Goal: Contribute content: Contribute content

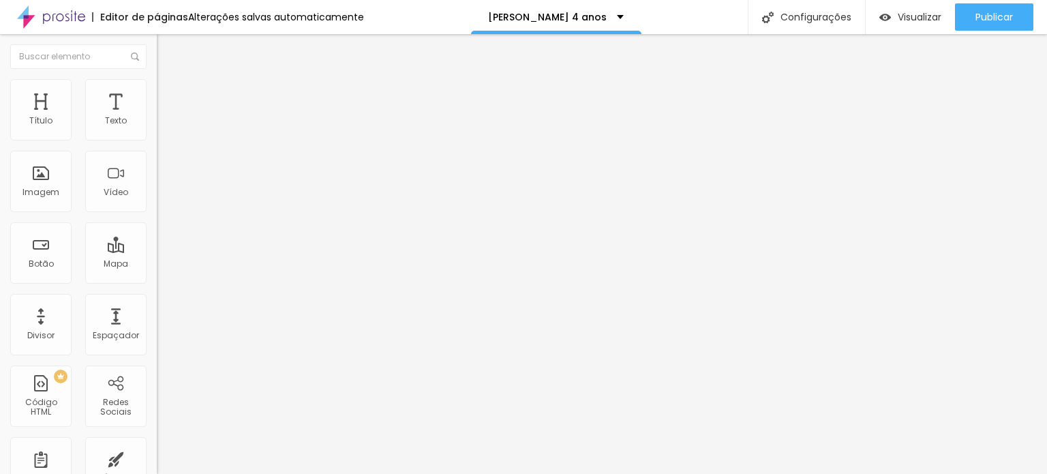
click at [157, 117] on span "Trocar imagem" at bounding box center [194, 112] width 74 height 12
drag, startPoint x: 124, startPoint y: 185, endPoint x: 109, endPoint y: 183, distance: 15.1
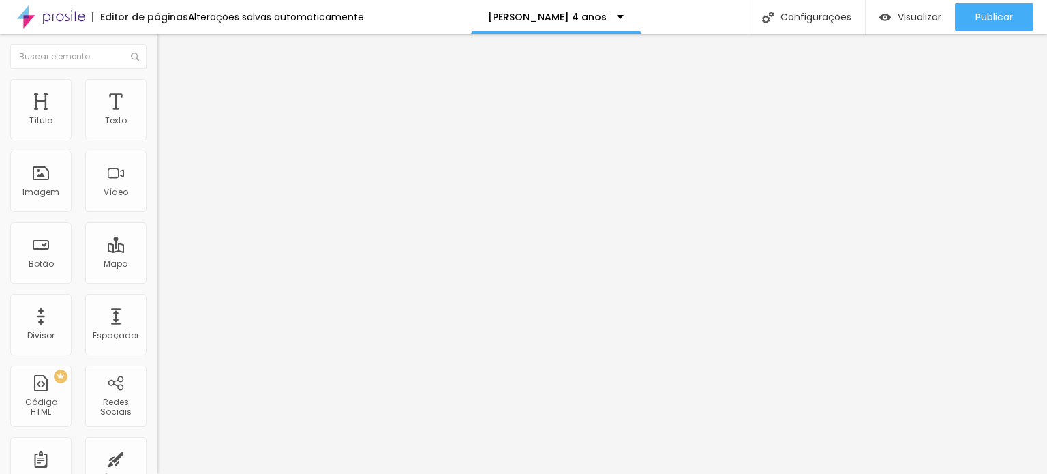
scroll to position [565, 0]
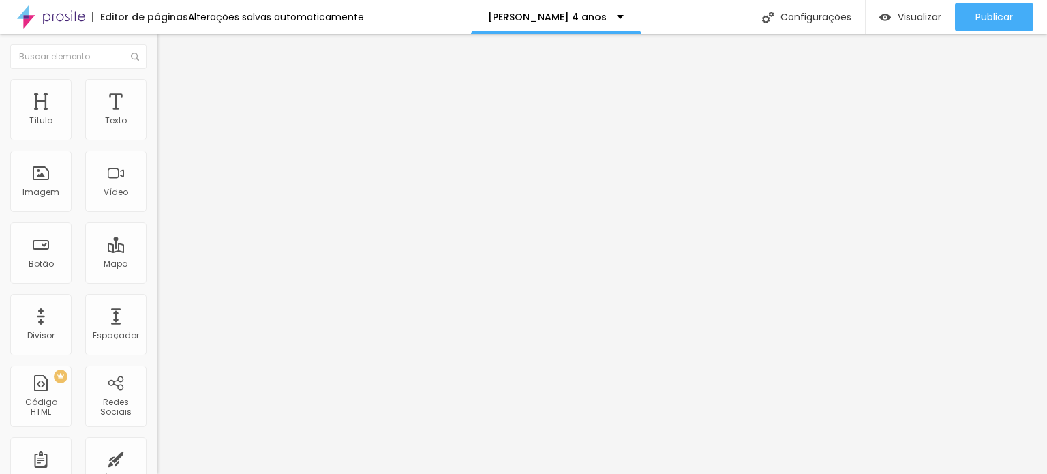
click at [287, 473] on div at bounding box center [523, 482] width 1047 height 0
click at [169, 96] on span "Avançado" at bounding box center [191, 102] width 45 height 12
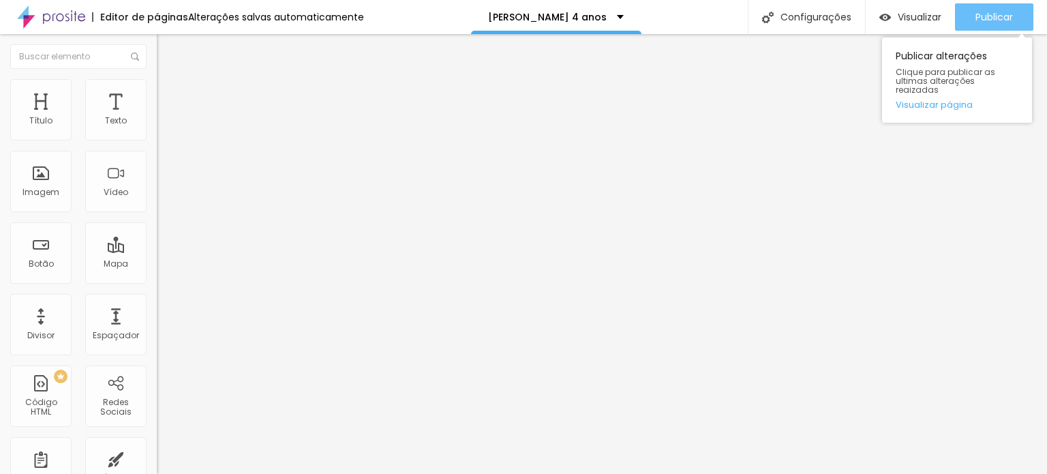
click at [987, 15] on span "Publicar" at bounding box center [993, 17] width 37 height 11
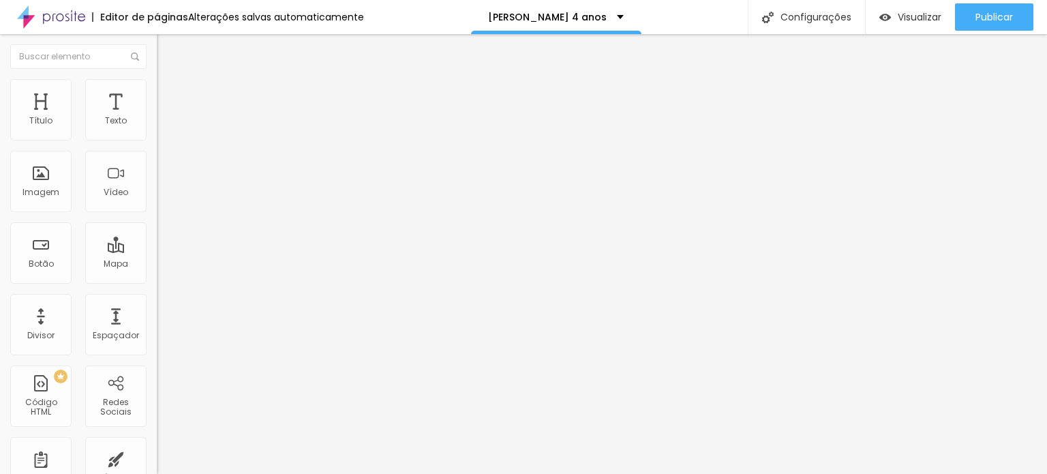
click at [157, 117] on span "Trocar imagem" at bounding box center [194, 112] width 74 height 12
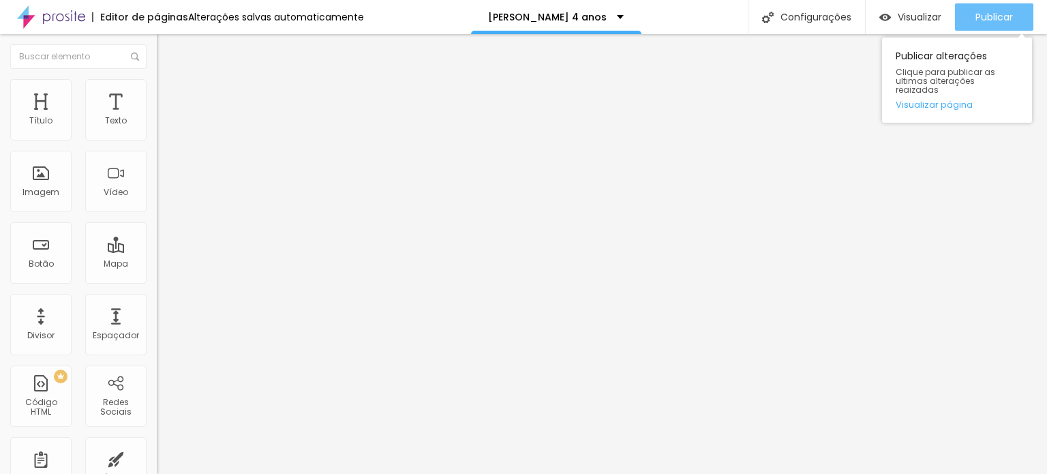
click at [994, 25] on div "Publicar" at bounding box center [993, 16] width 37 height 27
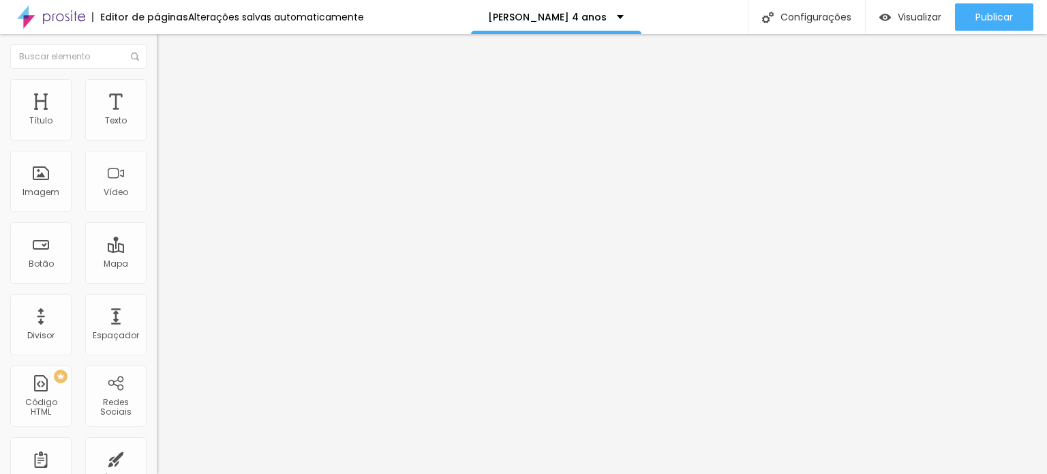
click at [157, 42] on button "Editar Coluna" at bounding box center [235, 49] width 157 height 31
click at [157, 177] on div at bounding box center [235, 172] width 157 height 106
click at [157, 117] on img at bounding box center [161, 113] width 8 height 8
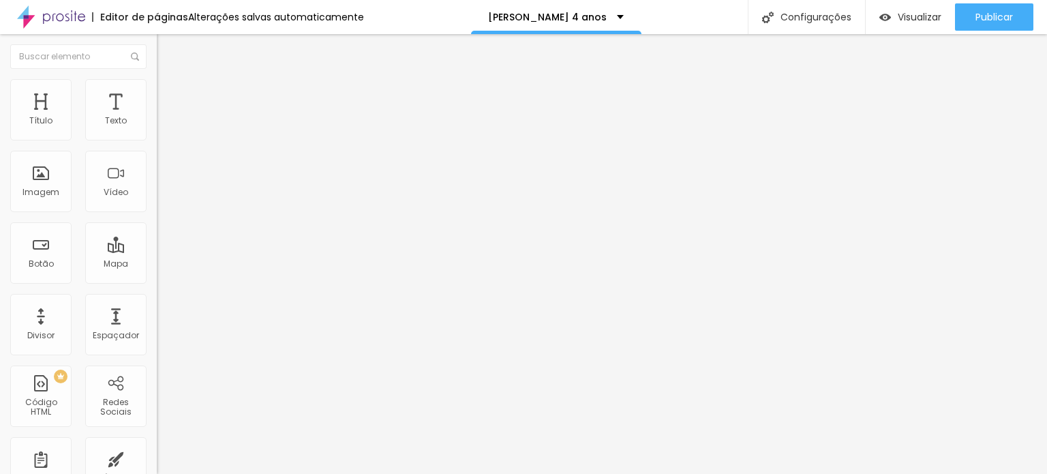
paste textarea
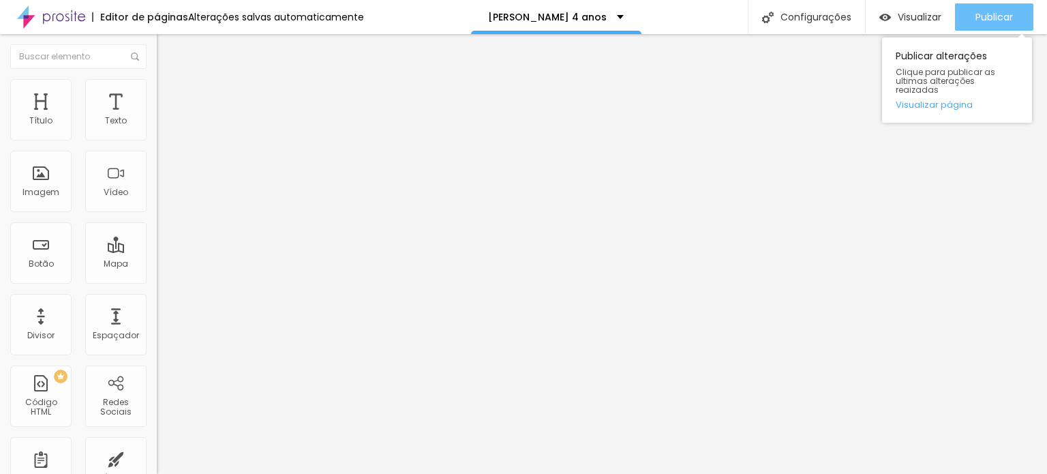
click at [1001, 3] on div "Publicar" at bounding box center [993, 16] width 37 height 27
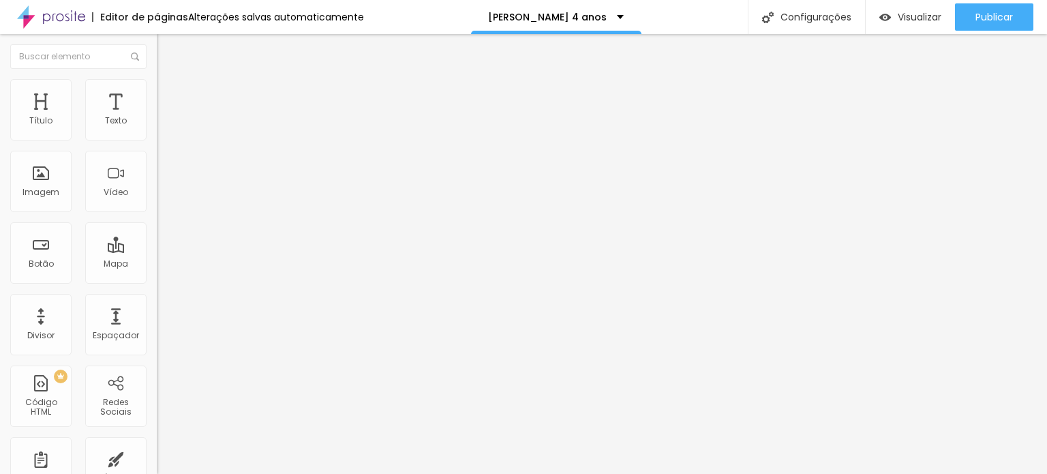
click at [157, 194] on div "< div id = "hcg-slider-1" class = "hcg-slider" > < div class = "hcg-slide-conta…" at bounding box center [483, 166] width 653 height 95
click at [157, 117] on img at bounding box center [161, 113] width 8 height 8
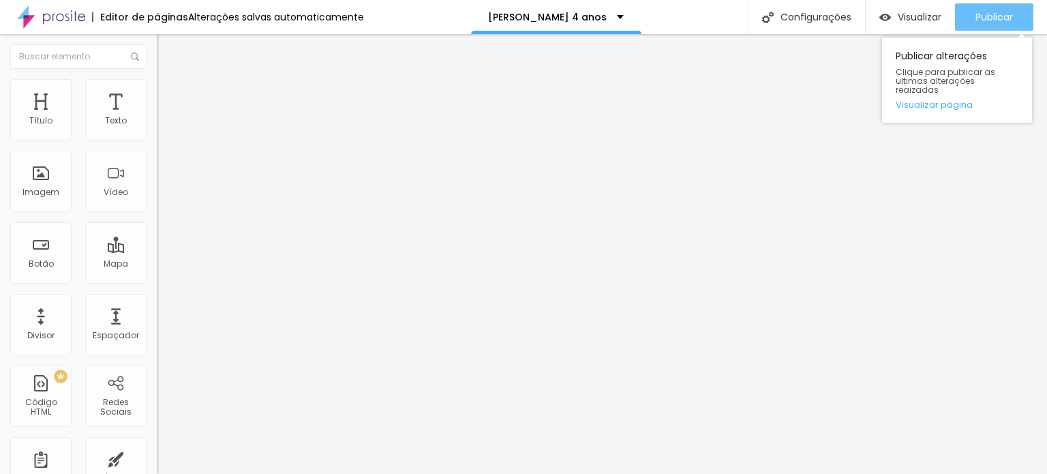
click at [1000, 13] on span "Publicar" at bounding box center [993, 17] width 37 height 11
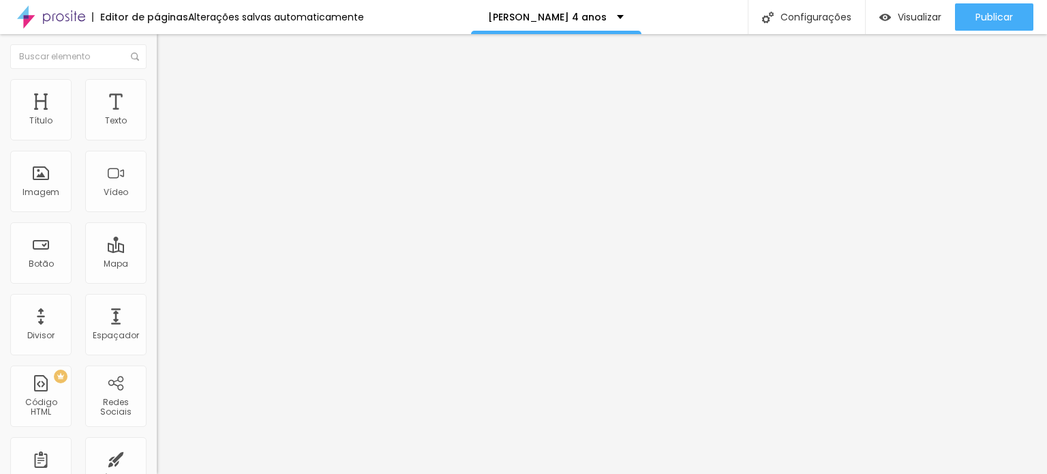
click at [157, 117] on img at bounding box center [161, 113] width 8 height 8
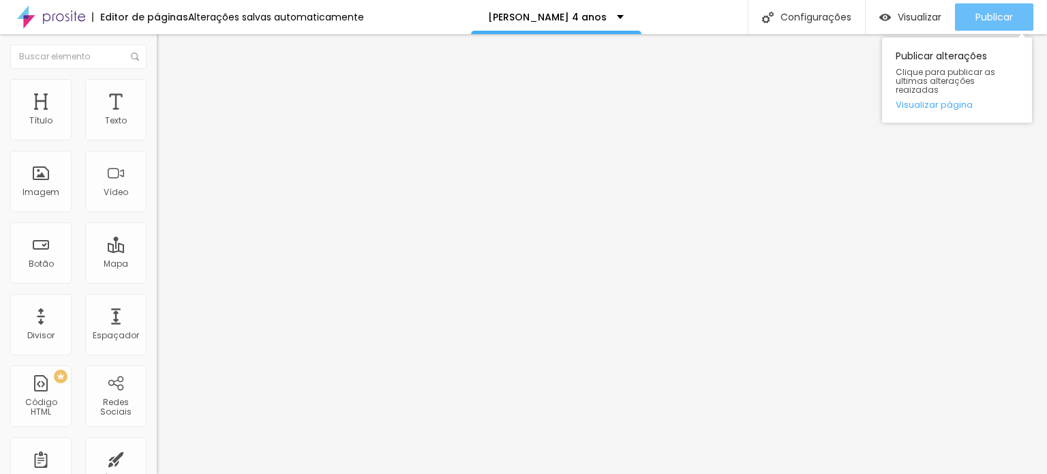
click at [1009, 22] on span "Publicar" at bounding box center [993, 17] width 37 height 11
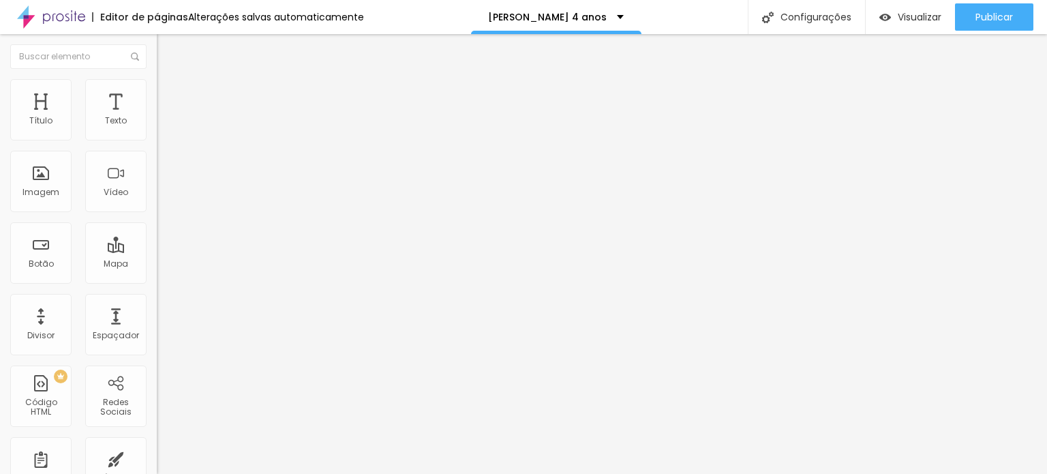
click at [157, 196] on div "< script > (( ) => { //If you want to add more images, add the link name and UR…" at bounding box center [443, 166] width 572 height 95
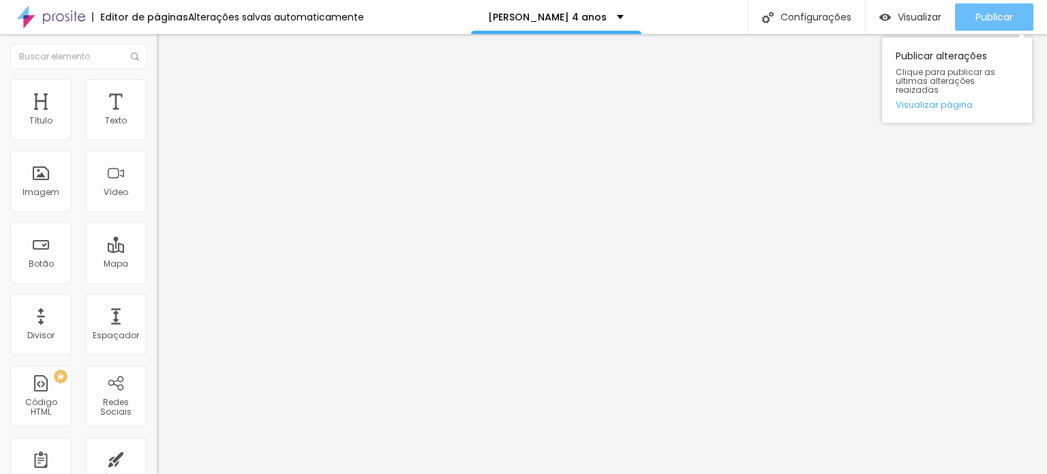
click at [997, 16] on span "Publicar" at bounding box center [993, 17] width 37 height 11
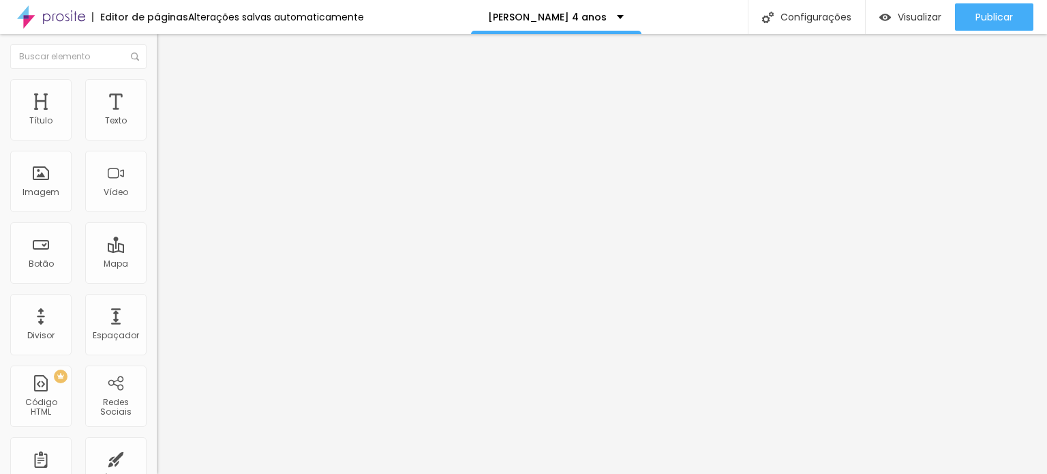
click at [157, 190] on div "< script > (( ) => { //If you want to add more images, add the link name and UR…" at bounding box center [443, 166] width 572 height 95
click at [157, 211] on div "</ a > </ div > < a href = "#" id = "hcg-slide-prev" > ❮ </ a > < a href = "#" …" at bounding box center [483, 163] width 653 height 95
click at [157, 201] on div "} } .fadeIn { animation-name : fadeIn; } </ style >" at bounding box center [483, 163] width 653 height 95
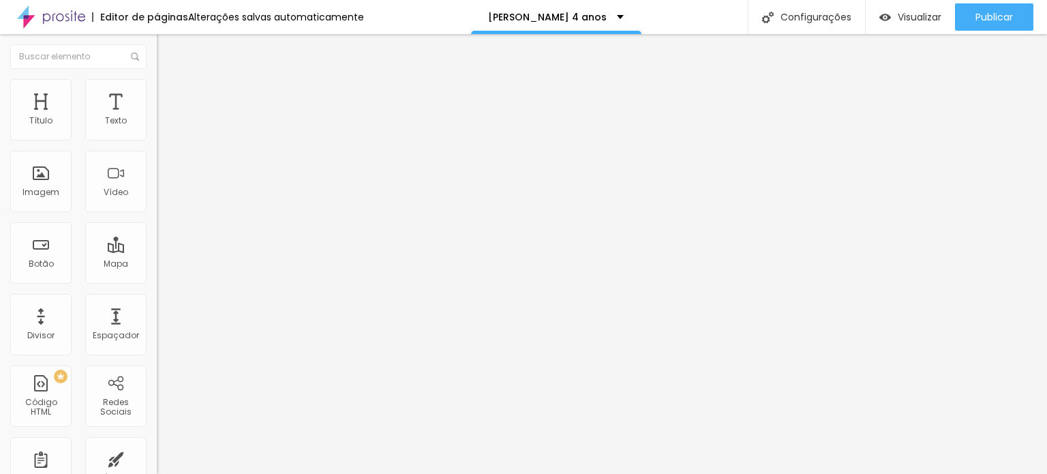
scroll to position [1181, 0]
click at [157, 211] on div "} .fadeIn { animation-name : fadeIn; } </ style >" at bounding box center [483, 163] width 653 height 95
click at [157, 201] on div "showSlides ( ) ; } for ( let i = 0 ; i < dots . length ; i ++ ) { dots [ i ] . …" at bounding box center [483, 163] width 653 height 95
click at [157, 119] on div "showSlides ( ) ; } for ( let i = 0 ; i < dots . length ; i ++ ) { dots [ i ] . …" at bounding box center [230, 119] width 147 height 0
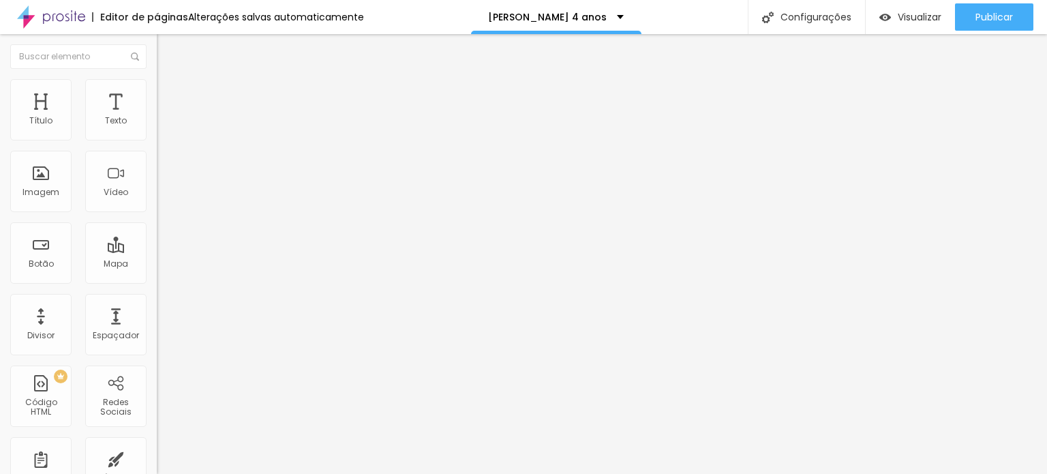
scroll to position [2005, 0]
click at [157, 198] on div "} for ( let i = 0 ; i < dots . length ; i ++ ) { dots [ i ] . addEventListener …" at bounding box center [483, 163] width 653 height 95
click at [157, 207] on div "} for ( let i = 0 ; i < dots . length ; i ++ ) { dots [ i ] . addEventListener …" at bounding box center [479, 163] width 644 height 95
click at [157, 211] on div "} for ( let i = 0 ; i < dots . length ; i ++ ) { dots [ i ] . addEventListener …" at bounding box center [483, 163] width 653 height 95
click at [157, 209] on div "} for ( let i = 0 ; i < dots . length ; i ++ ) { dots [ i ] . addEventListener …" at bounding box center [483, 163] width 653 height 95
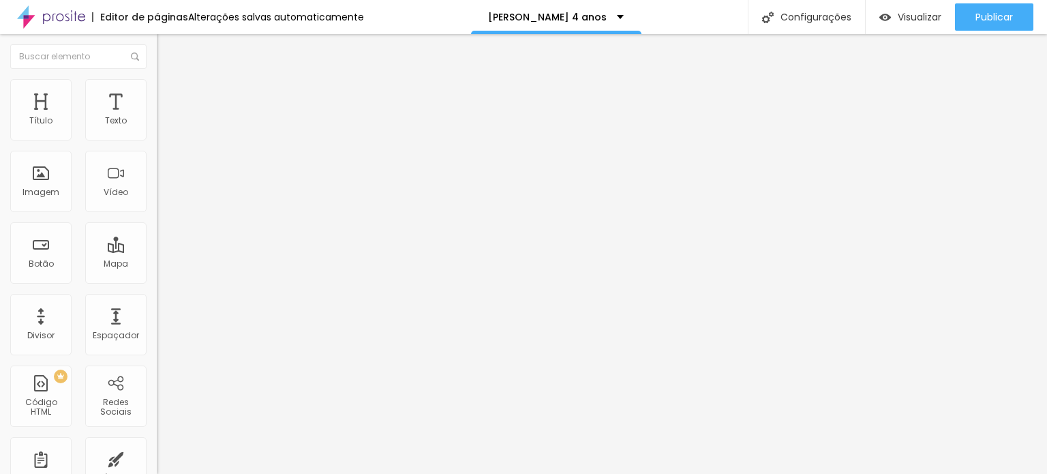
click at [157, 201] on div "} for ( let i = 0 ; i < dots . length ; i ++ ) { dots [ i ] . addEventListener …" at bounding box center [483, 163] width 653 height 95
click at [157, 211] on div "} for ( let i = 0 ; i < dots . length ; i ++ ) { dots [ i ] . addEventListener …" at bounding box center [483, 163] width 653 height 95
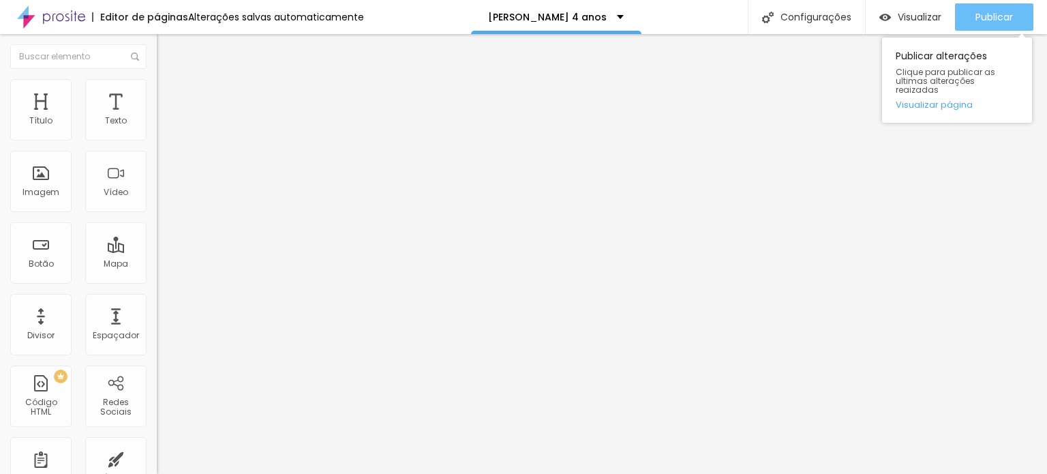
click at [990, 16] on span "Publicar" at bounding box center [993, 17] width 37 height 11
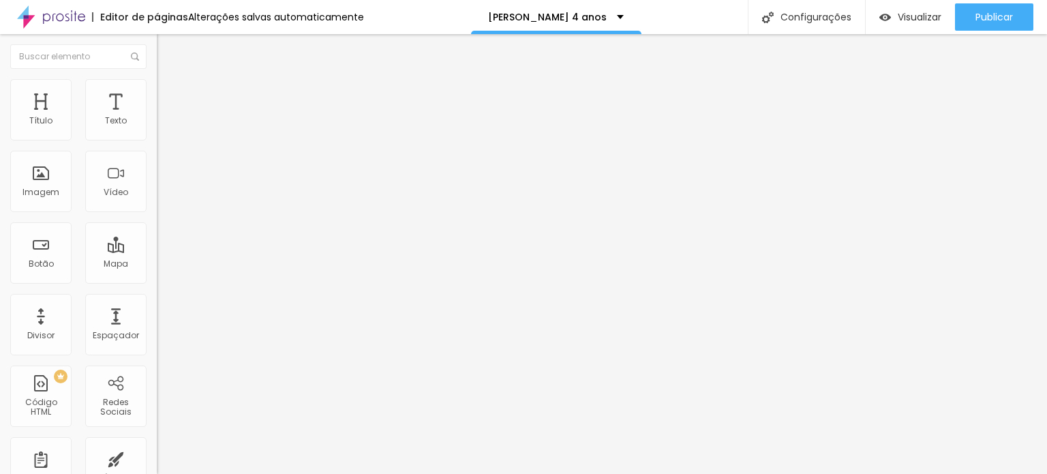
click at [231, 115] on img at bounding box center [235, 110] width 8 height 8
click at [157, 117] on span "Adicionar imagem" at bounding box center [201, 112] width 88 height 12
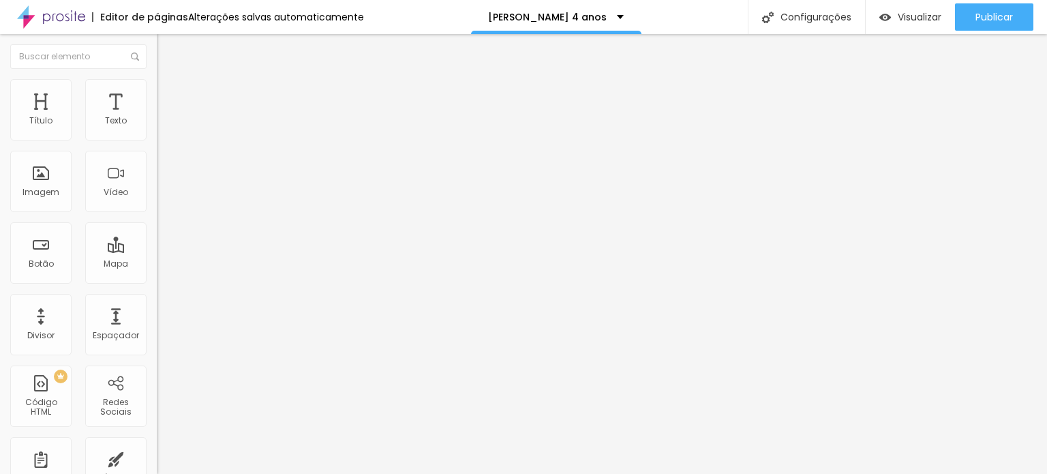
click at [157, 117] on span "Adicionar imagem" at bounding box center [201, 112] width 88 height 12
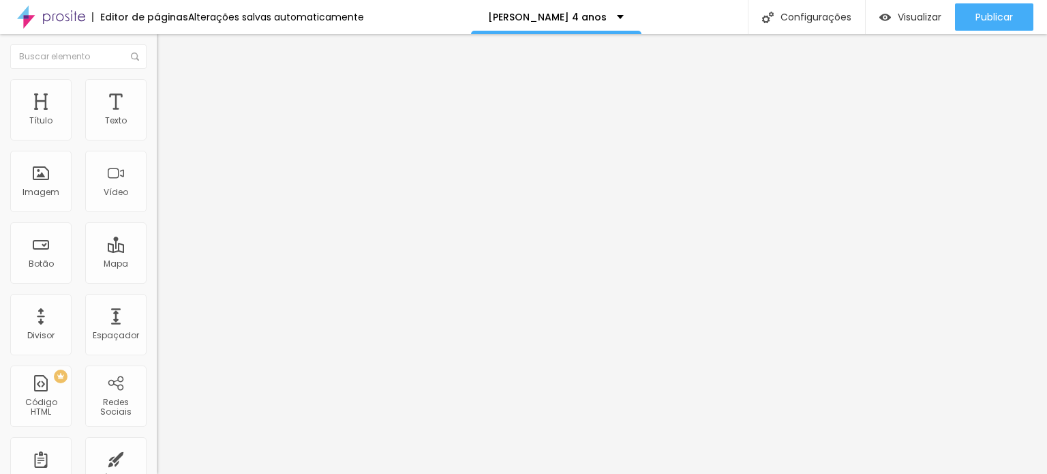
drag, startPoint x: 652, startPoint y: 283, endPoint x: 643, endPoint y: 284, distance: 9.0
drag, startPoint x: 653, startPoint y: 286, endPoint x: 545, endPoint y: 288, distance: 107.7
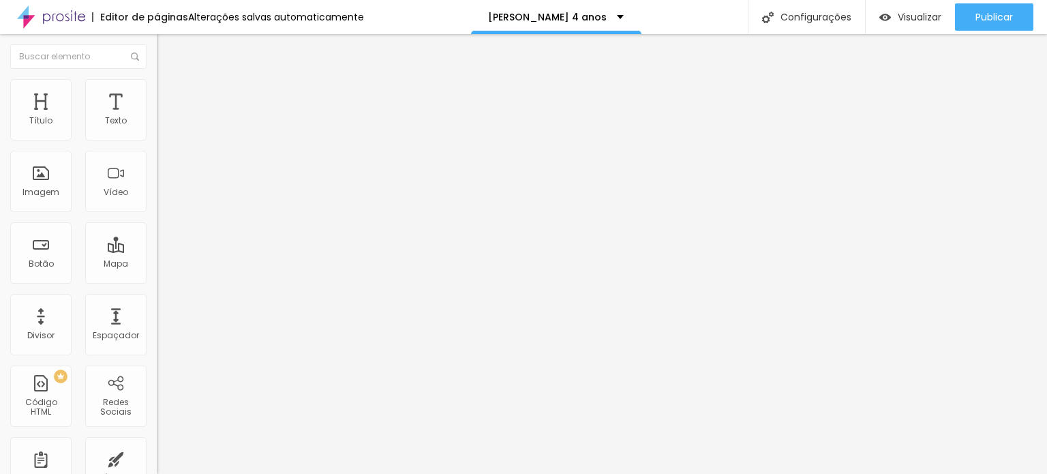
drag, startPoint x: 662, startPoint y: 284, endPoint x: 723, endPoint y: 288, distance: 60.9
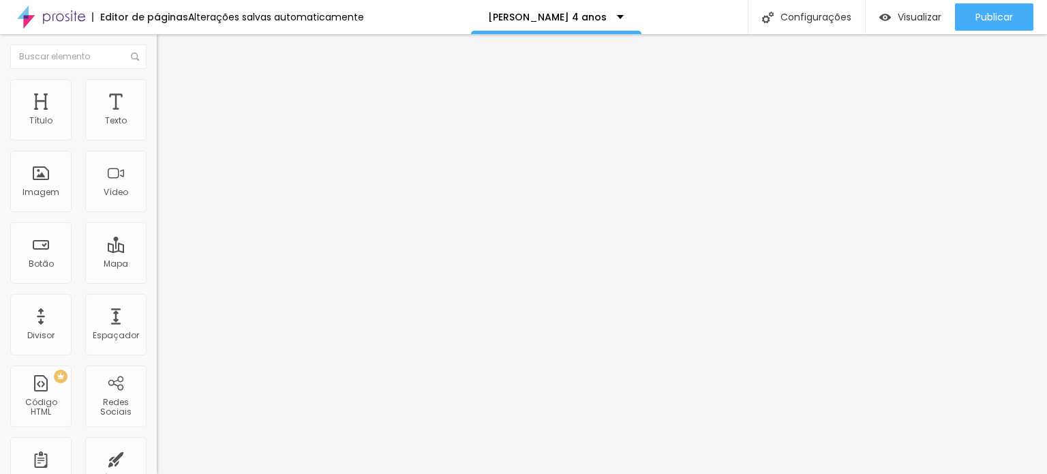
drag, startPoint x: 666, startPoint y: 283, endPoint x: 723, endPoint y: 288, distance: 56.8
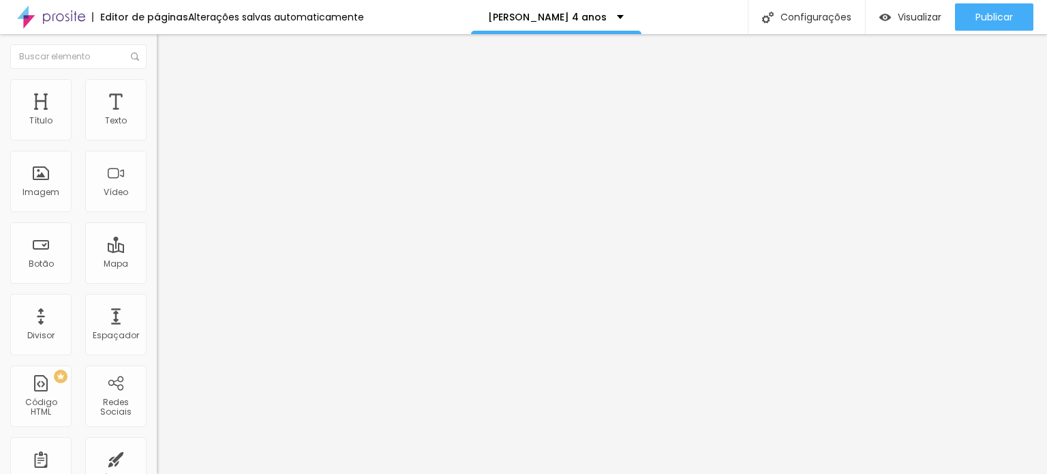
drag, startPoint x: 745, startPoint y: 269, endPoint x: 763, endPoint y: 272, distance: 18.0
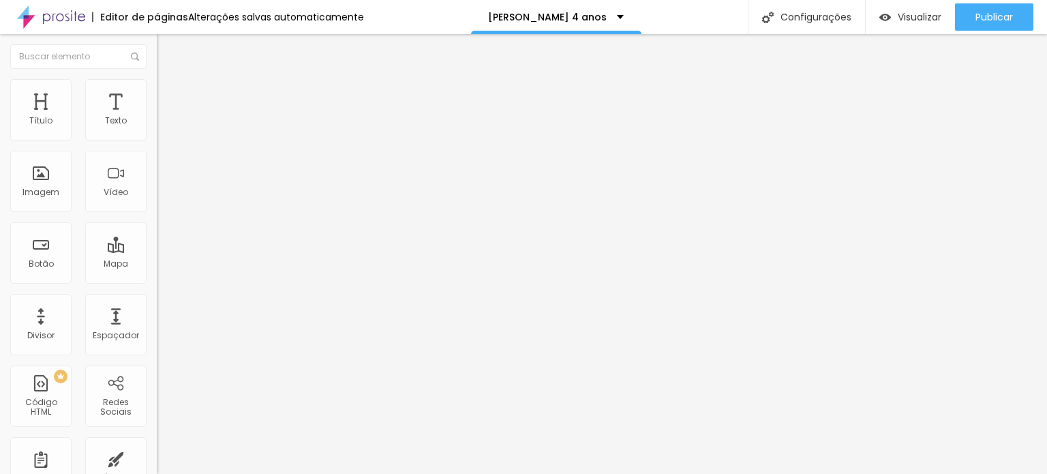
drag, startPoint x: 688, startPoint y: 283, endPoint x: 675, endPoint y: 283, distance: 12.3
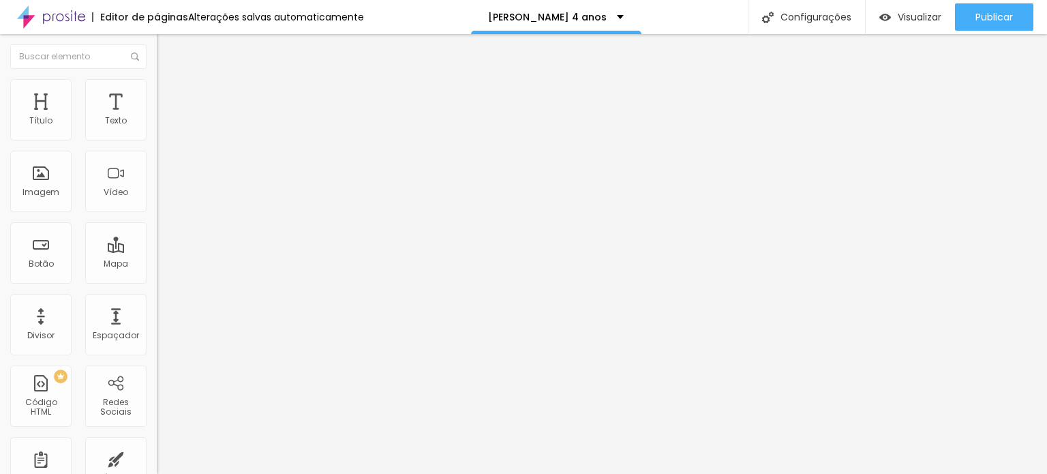
drag, startPoint x: 672, startPoint y: 287, endPoint x: 624, endPoint y: 288, distance: 47.7
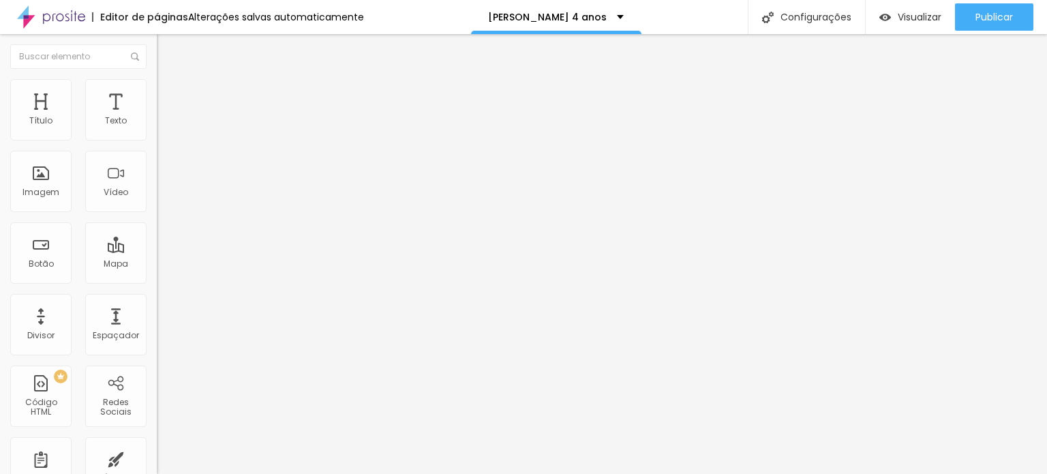
click at [286, 473] on div at bounding box center [523, 482] width 1047 height 0
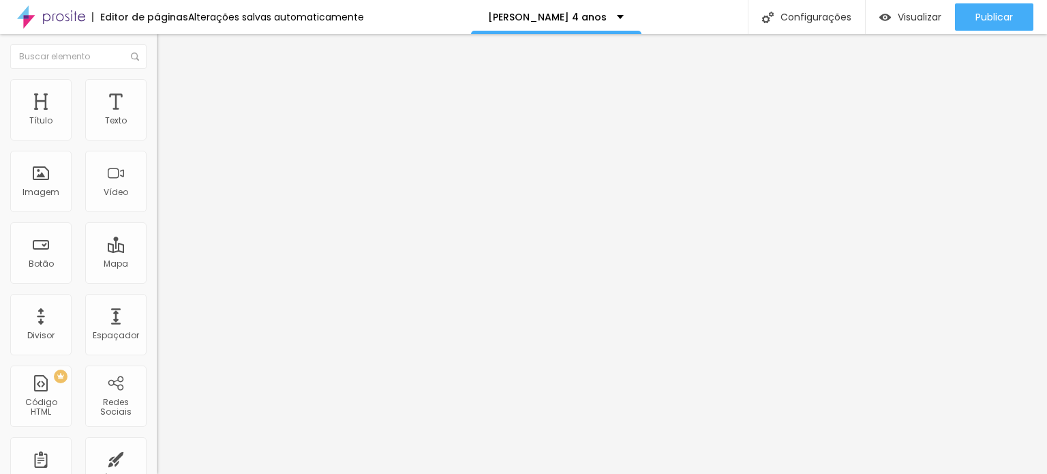
click at [157, 117] on span "Trocar imagem" at bounding box center [194, 112] width 74 height 12
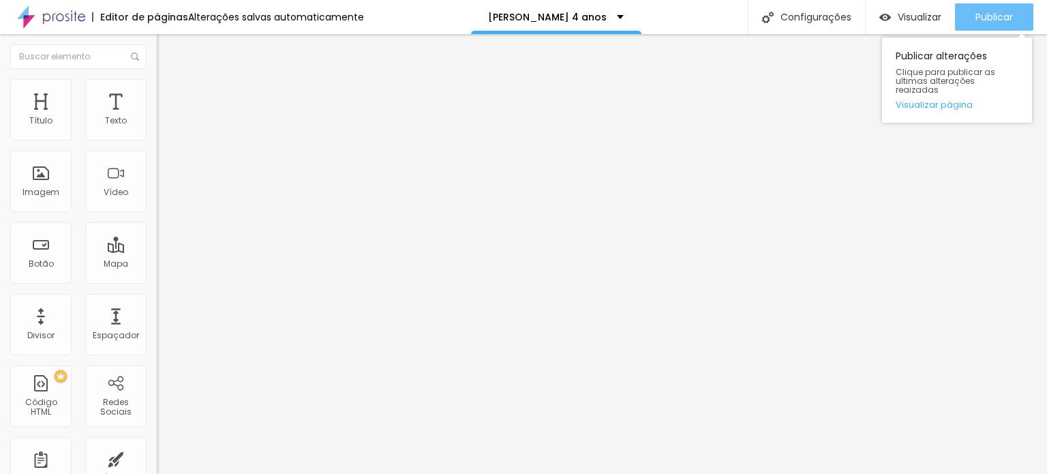
click at [1007, 18] on span "Publicar" at bounding box center [993, 17] width 37 height 11
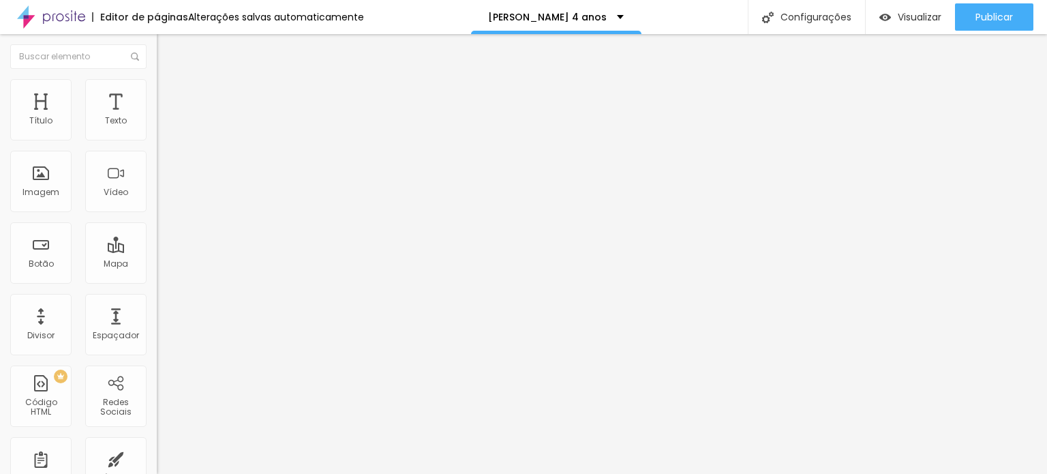
click at [157, 201] on div "< div id = "hcg-slider-1" class = "hcg-slider" > < div class = "hcg-slide-conta…" at bounding box center [483, 166] width 653 height 95
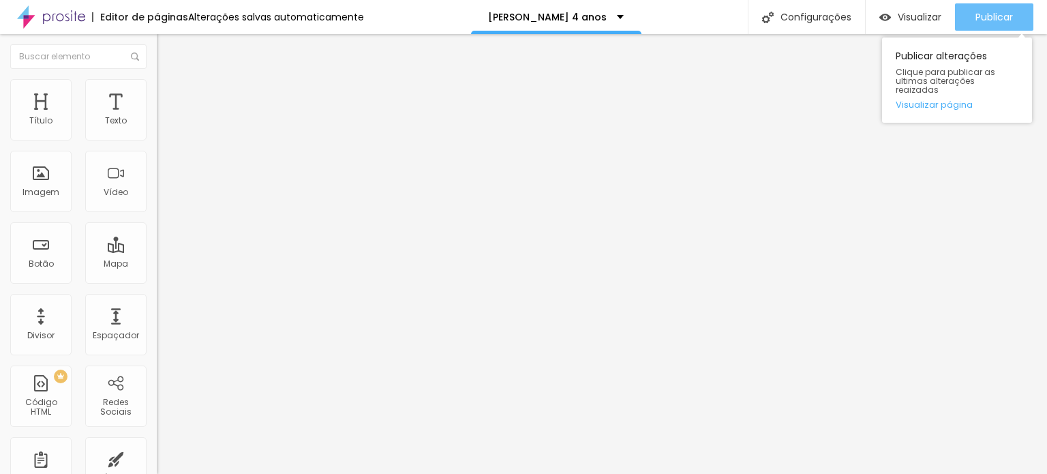
click at [969, 8] on button "Publicar" at bounding box center [994, 16] width 78 height 27
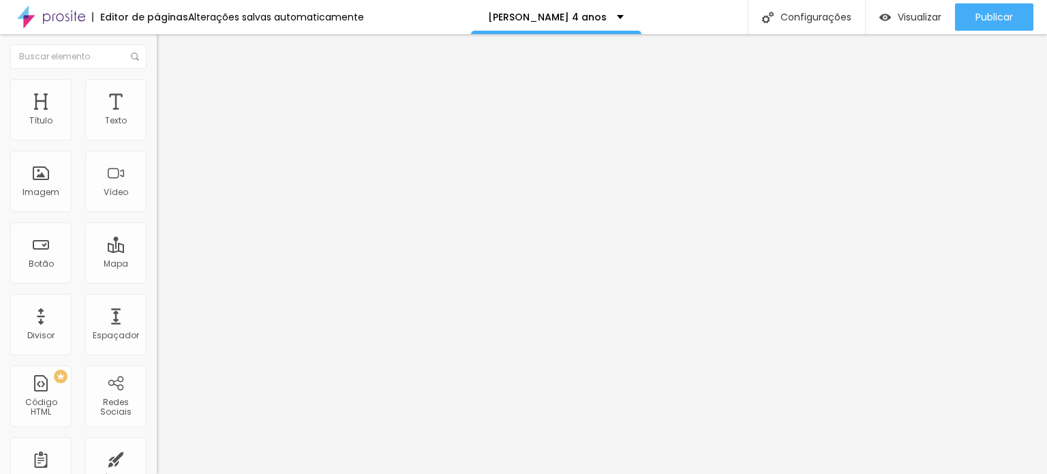
click at [157, 117] on span "Trocar imagem" at bounding box center [194, 112] width 74 height 12
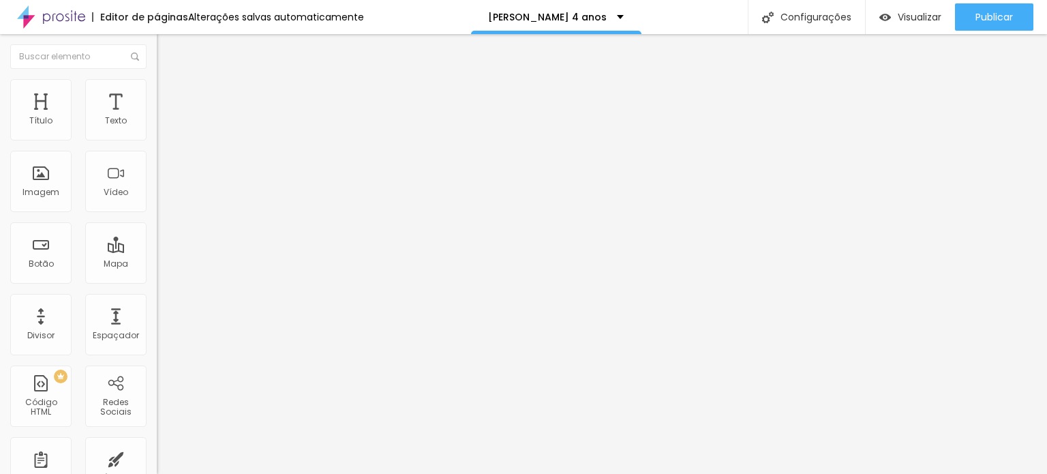
drag, startPoint x: 650, startPoint y: 286, endPoint x: 669, endPoint y: 288, distance: 19.3
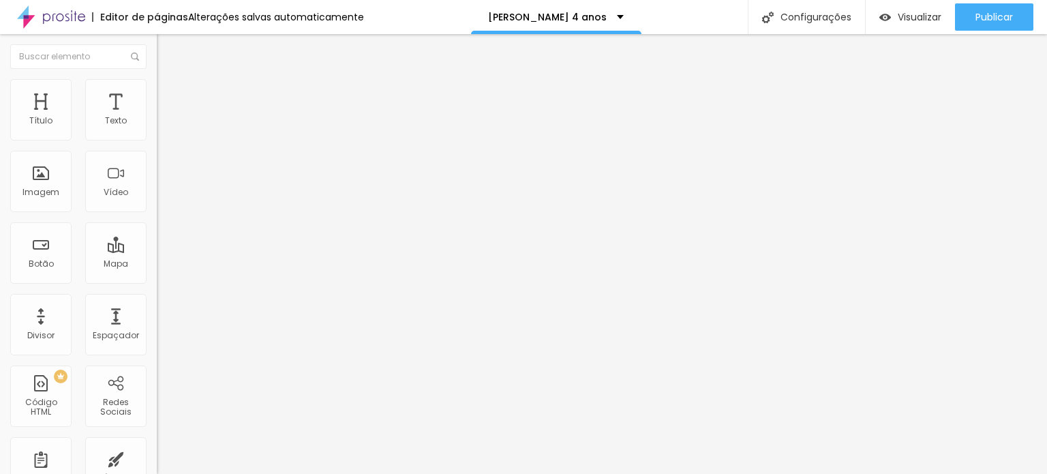
click at [157, 117] on span "Trocar imagem" at bounding box center [194, 112] width 74 height 12
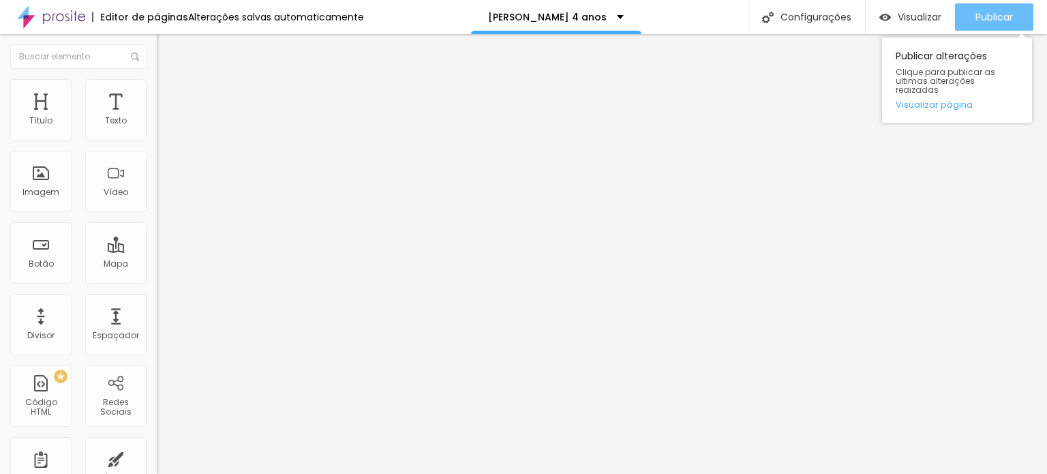
click at [984, 19] on span "Publicar" at bounding box center [993, 17] width 37 height 11
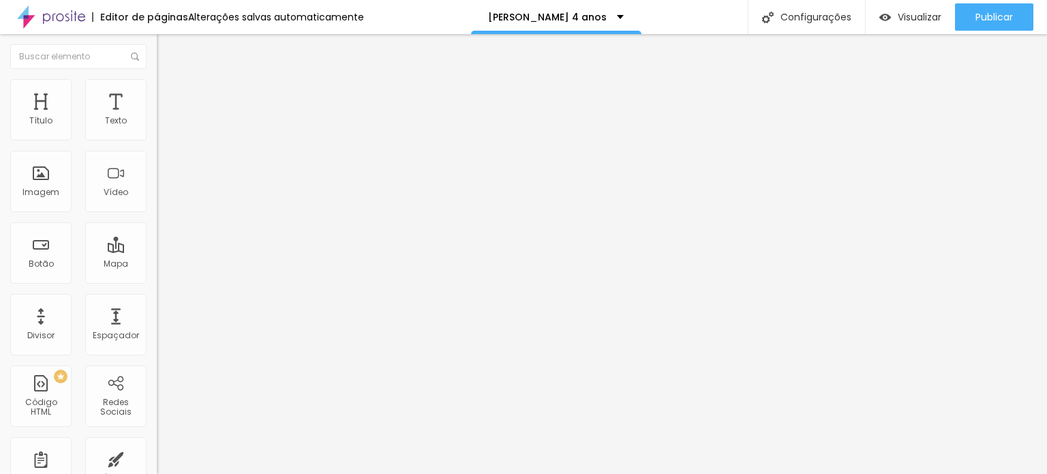
click at [157, 192] on div "< div id = "hcg-slider-1" class = "hcg-slider" > < div class = "hcg-slide-conta…" at bounding box center [468, 166] width 622 height 95
click at [157, 87] on li "Avançado" at bounding box center [235, 86] width 157 height 14
click at [169, 92] on span "Estilo" at bounding box center [179, 88] width 21 height 12
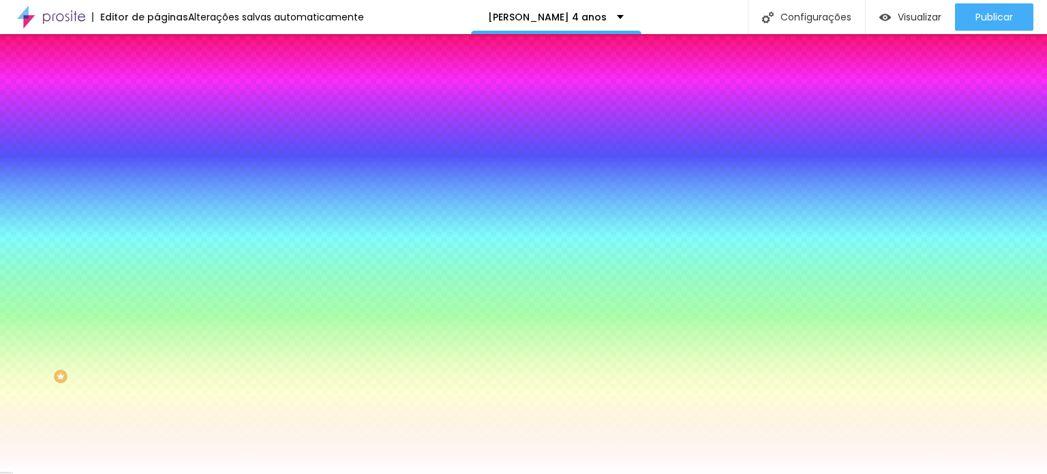
click at [157, 93] on img at bounding box center [163, 99] width 12 height 12
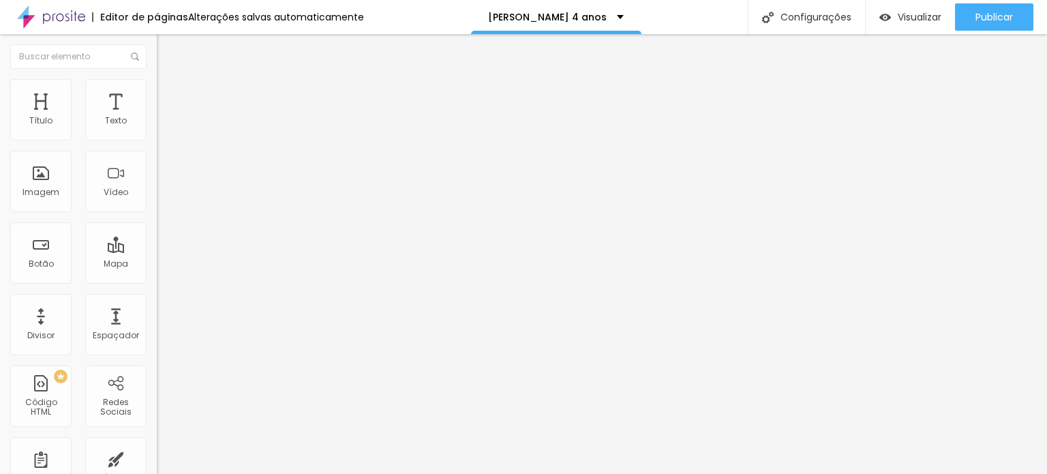
type input "10"
type input "0"
drag, startPoint x: 52, startPoint y: 135, endPoint x: 0, endPoint y: 133, distance: 51.8
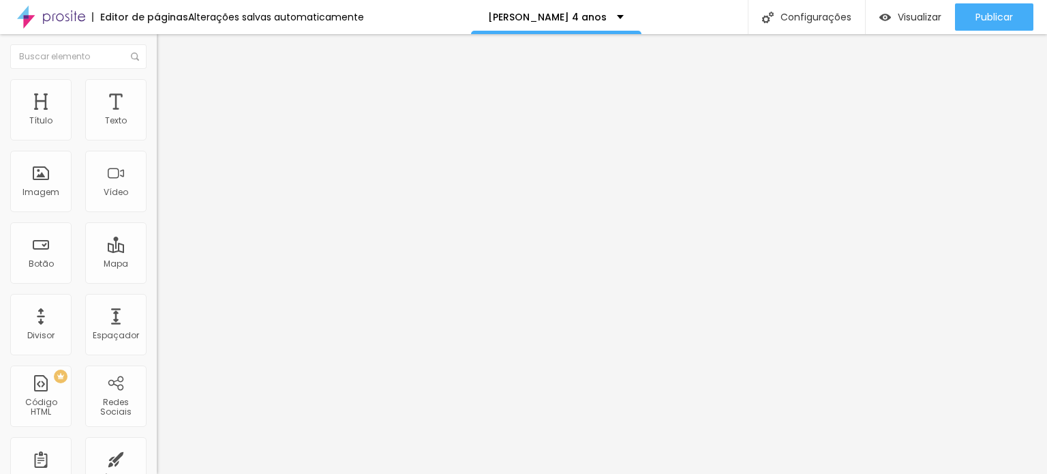
type input "0"
click at [157, 264] on input "range" at bounding box center [201, 269] width 88 height 11
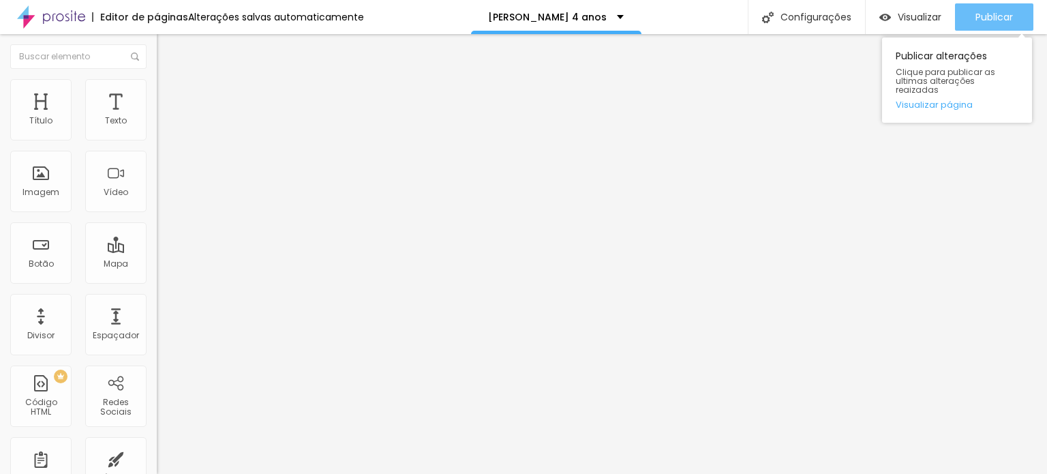
click at [984, 18] on span "Publicar" at bounding box center [993, 17] width 37 height 11
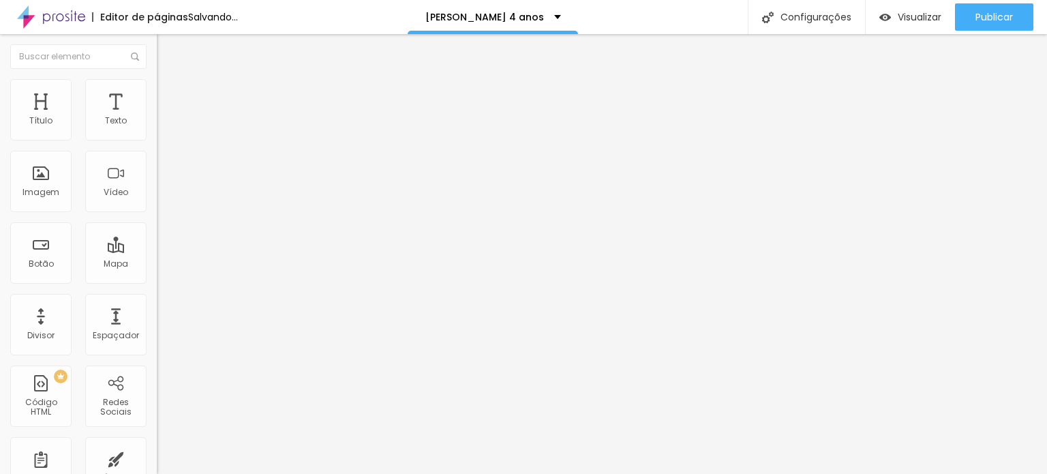
click at [157, 80] on li "Estilo" at bounding box center [235, 86] width 157 height 14
click at [157, 129] on input "50" at bounding box center [186, 122] width 59 height 14
type input "3"
type input "10"
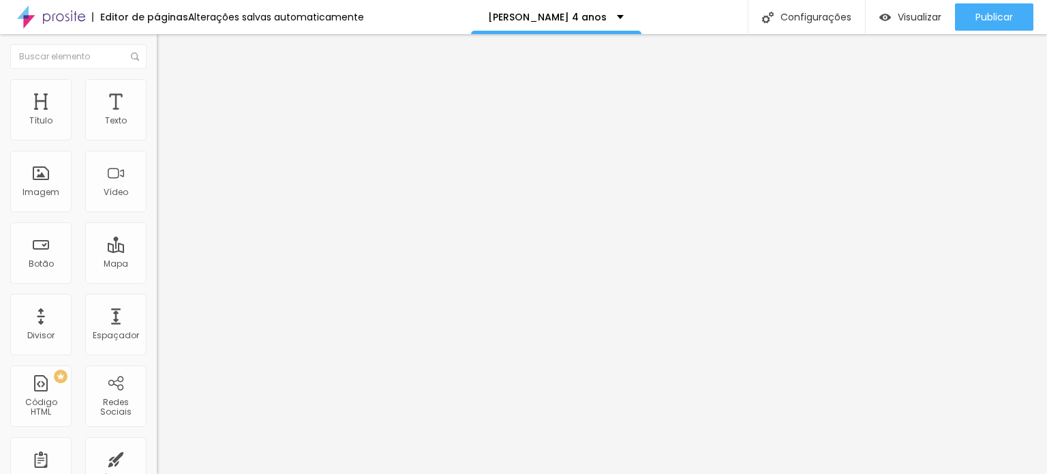
type input "35"
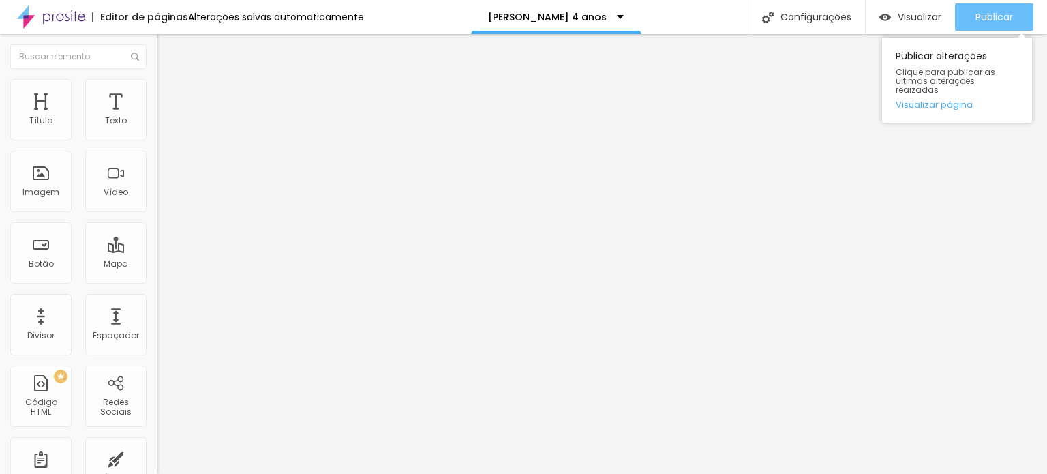
click at [988, 20] on span "Publicar" at bounding box center [993, 17] width 37 height 11
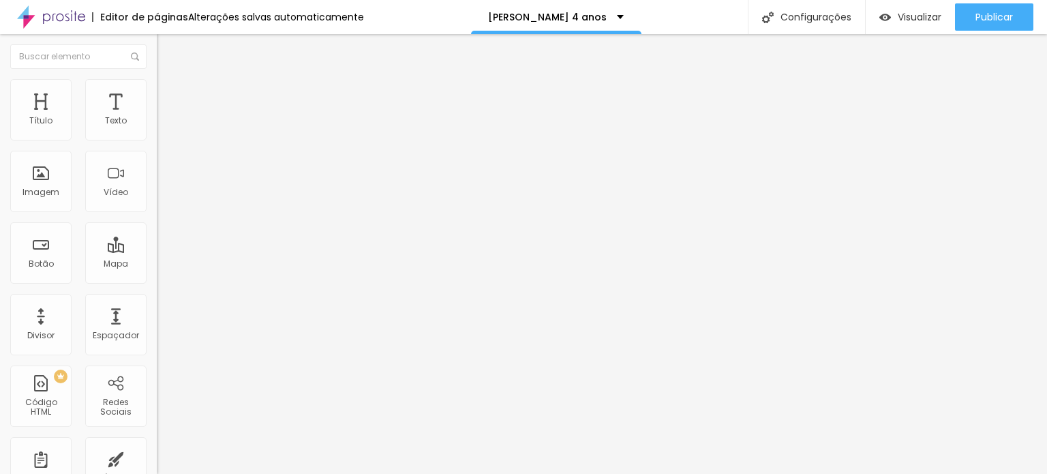
click at [157, 117] on span "Trocar imagem" at bounding box center [194, 112] width 74 height 12
click at [157, 204] on div "< div id = "hcg-slider-1" class = "hcg-slider" > < div class = "hcg-slide-conta…" at bounding box center [468, 166] width 622 height 95
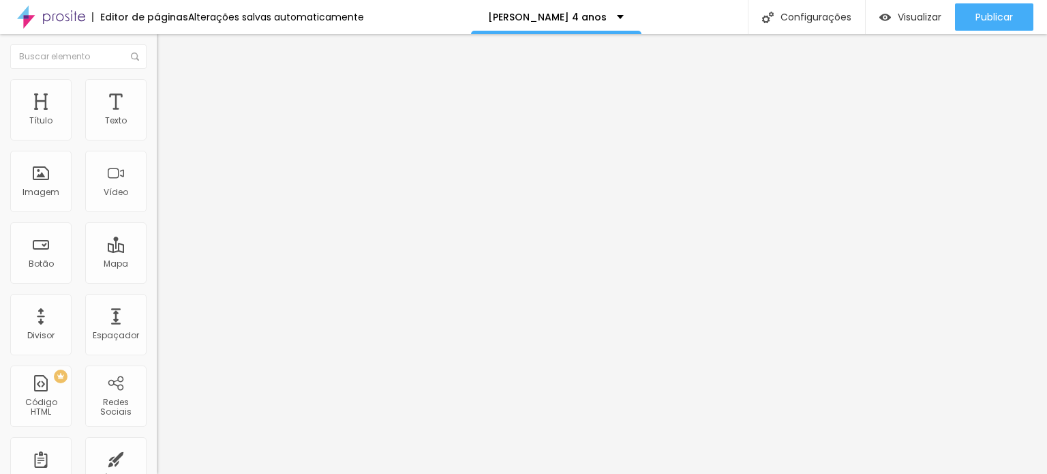
scroll to position [2064, 0]
click at [157, 117] on span "Trocar imagem" at bounding box center [194, 112] width 74 height 12
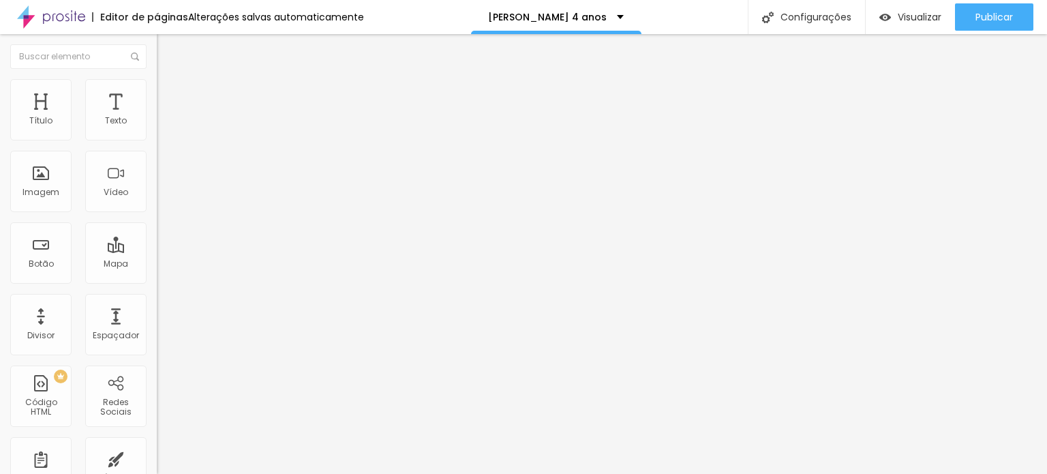
click at [157, 117] on span "Trocar imagem" at bounding box center [194, 112] width 74 height 12
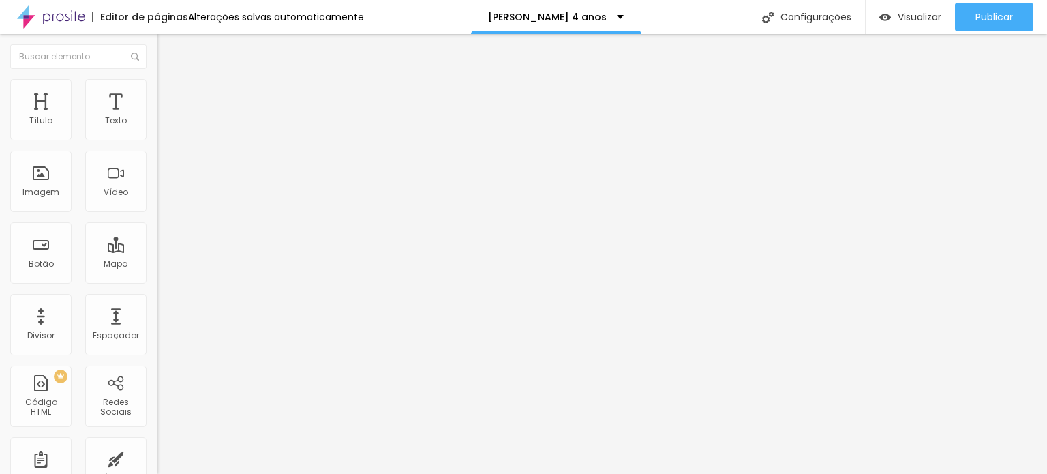
click at [157, 207] on div "< div id = "hcg-slider-1" class = "hcg-slider" > < div class = "hcg-slide-conta…" at bounding box center [468, 166] width 622 height 95
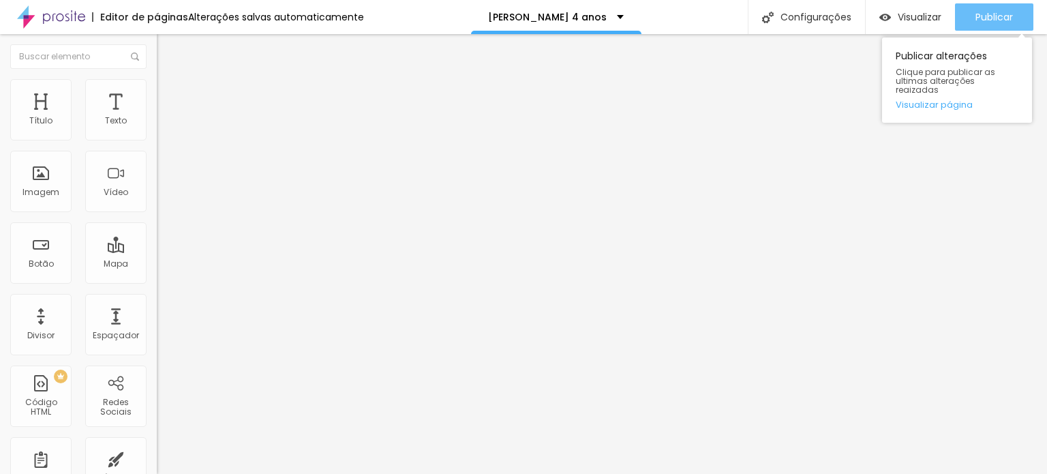
click at [986, 12] on span "Publicar" at bounding box center [993, 17] width 37 height 11
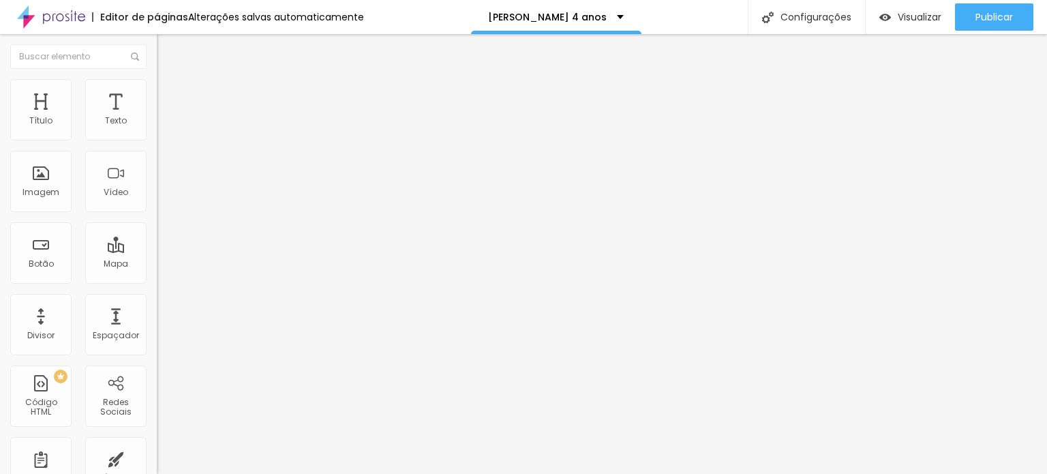
click at [157, 117] on span "Trocar imagem" at bounding box center [194, 112] width 74 height 12
drag, startPoint x: 170, startPoint y: 179, endPoint x: 938, endPoint y: 427, distance: 806.6
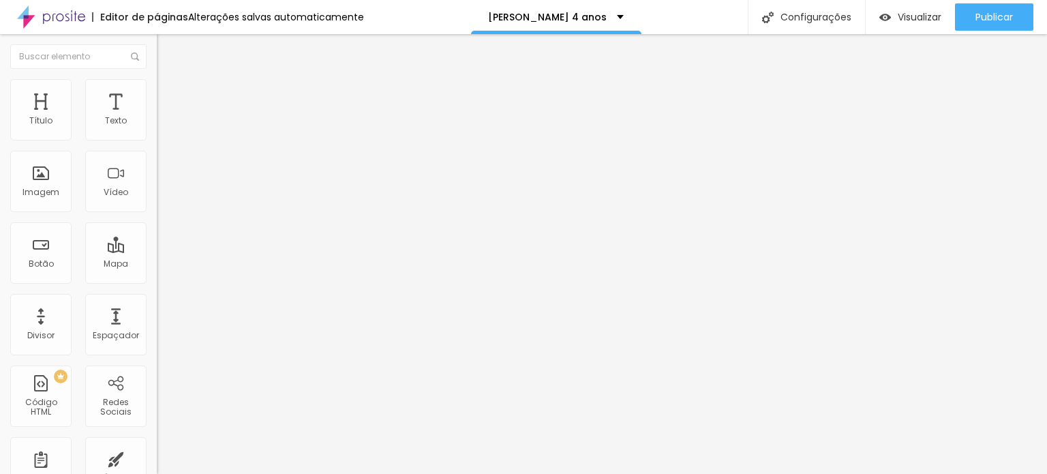
click at [157, 117] on span "Trocar imagem" at bounding box center [194, 112] width 74 height 12
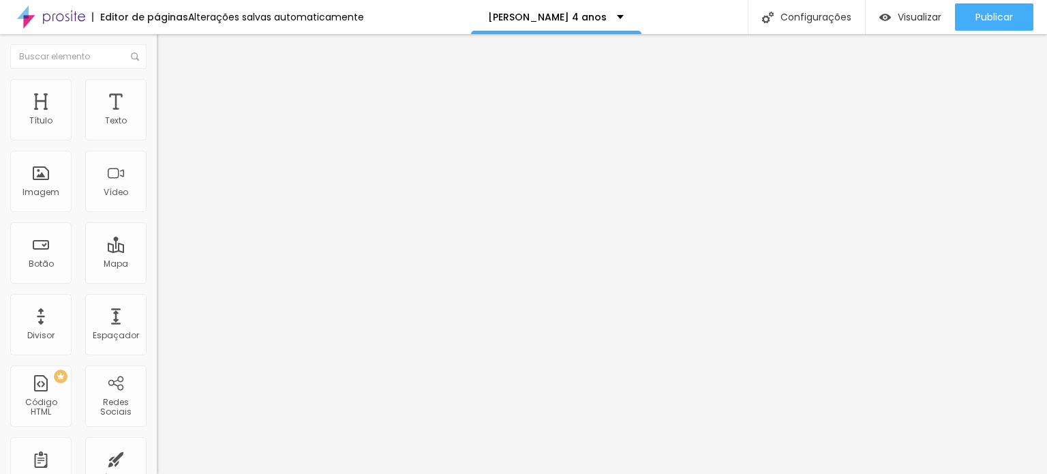
click at [157, 117] on span "Trocar imagem" at bounding box center [194, 112] width 74 height 12
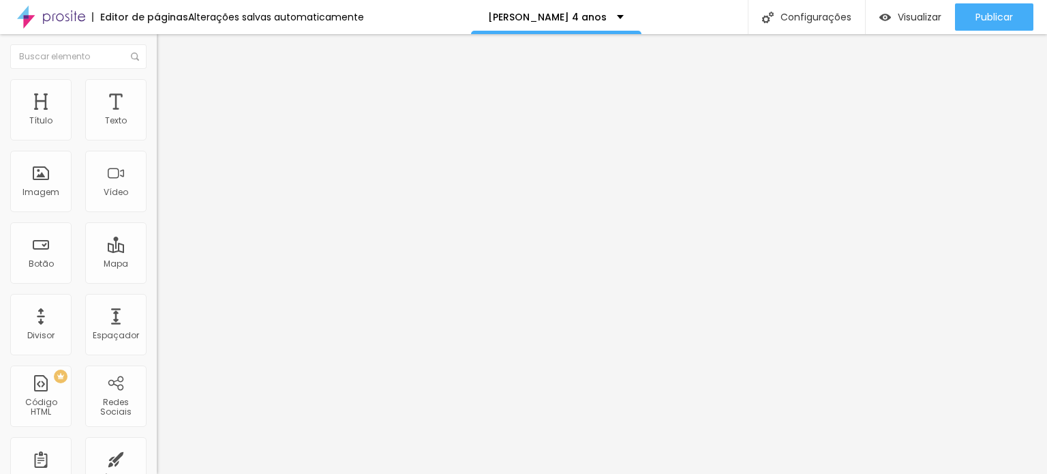
click at [157, 117] on span "Trocar imagem" at bounding box center [194, 112] width 74 height 12
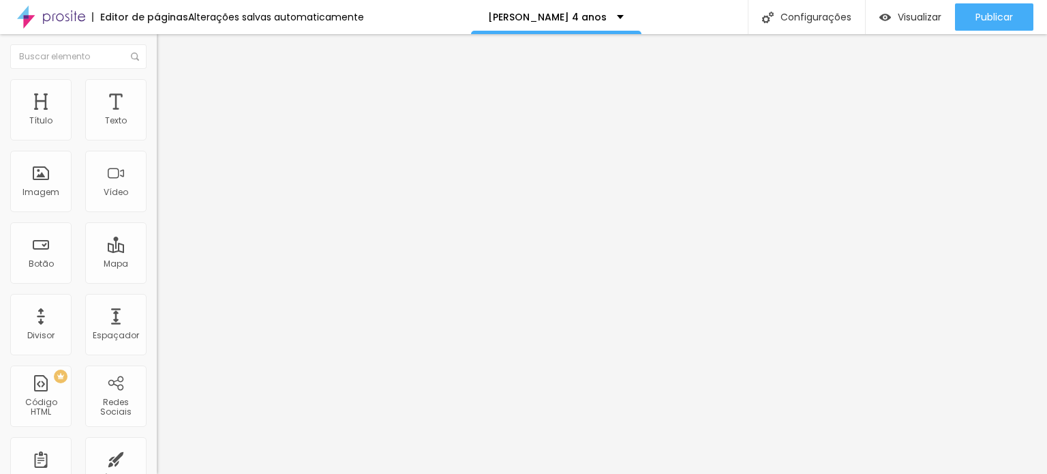
click at [157, 117] on span "Trocar imagem" at bounding box center [194, 112] width 74 height 12
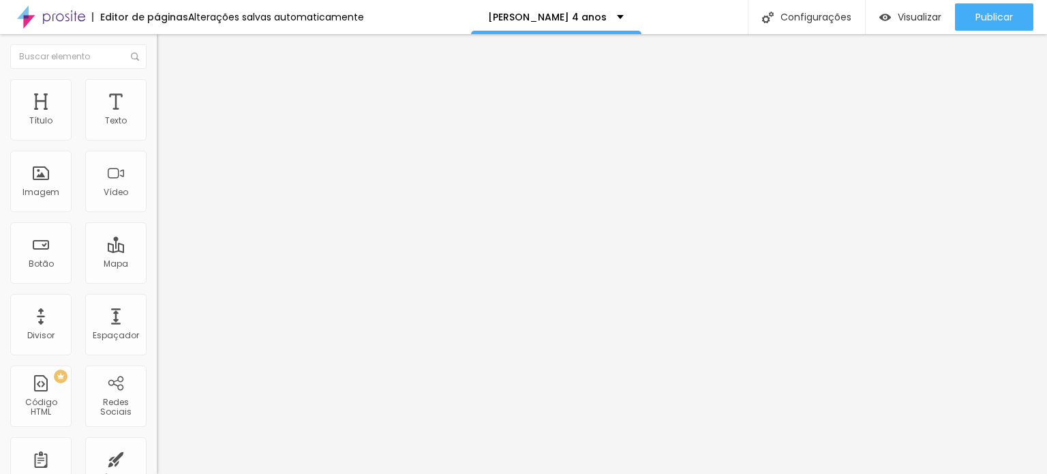
click at [157, 117] on span "Trocar imagem" at bounding box center [194, 112] width 74 height 12
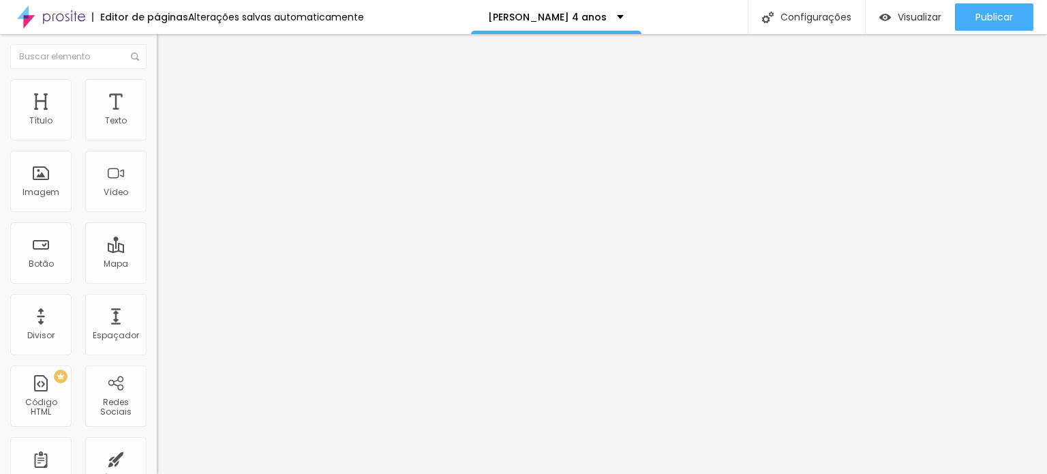
click at [157, 117] on span "Trocar imagem" at bounding box center [194, 112] width 74 height 12
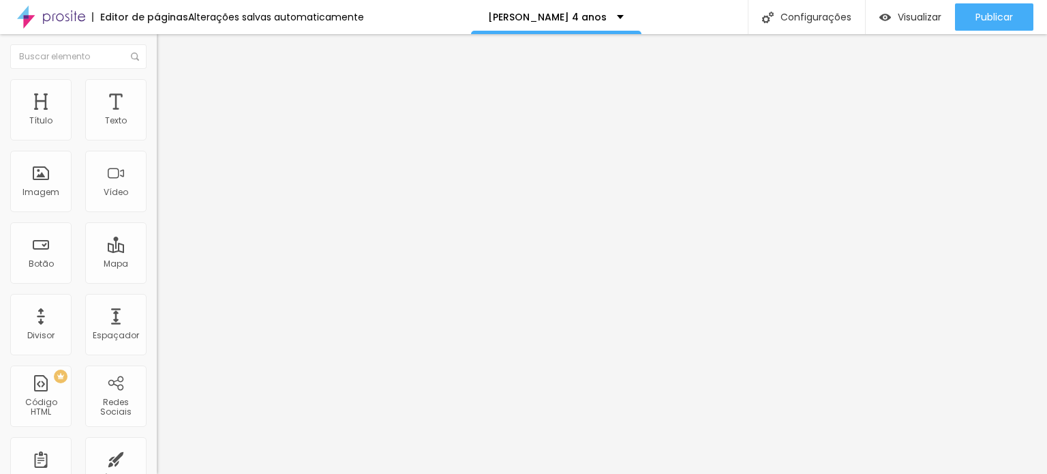
click at [157, 117] on span "Trocar imagem" at bounding box center [194, 112] width 74 height 12
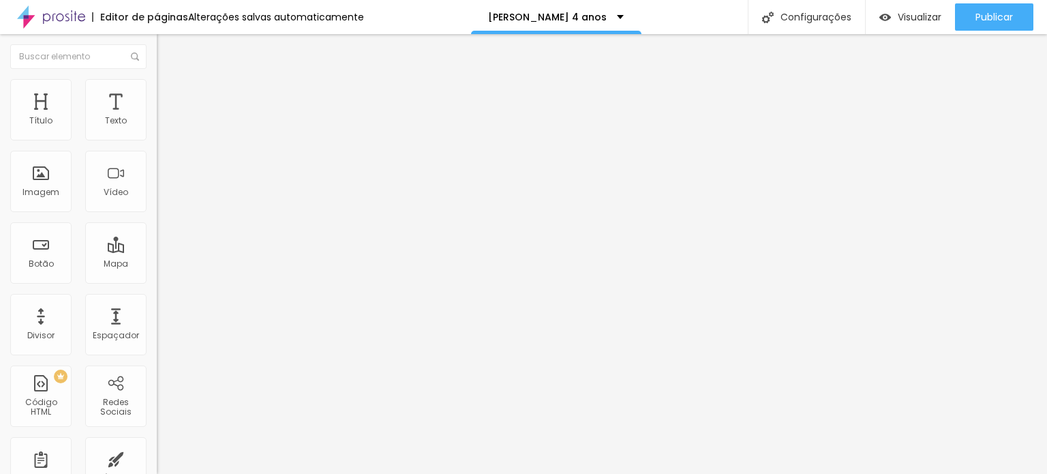
click at [157, 117] on span "Trocar imagem" at bounding box center [194, 112] width 74 height 12
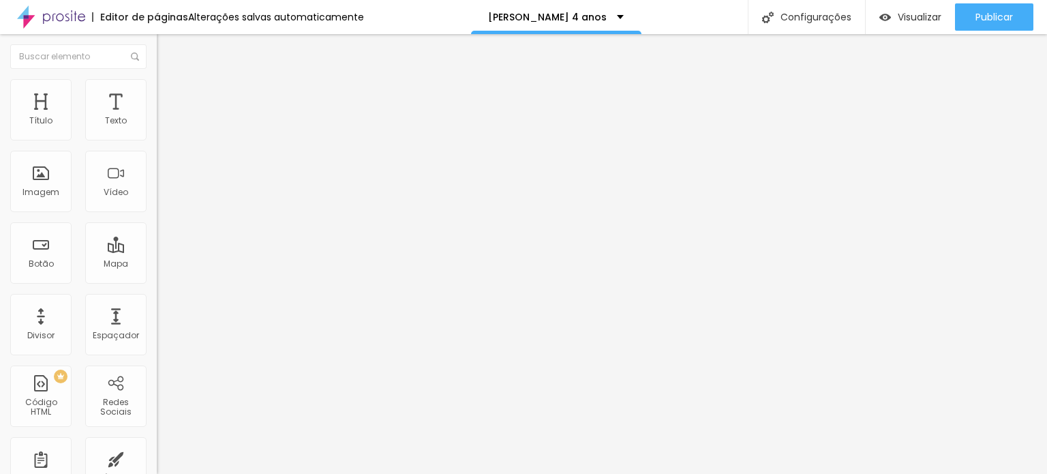
click at [157, 117] on span "Trocar imagem" at bounding box center [194, 112] width 74 height 12
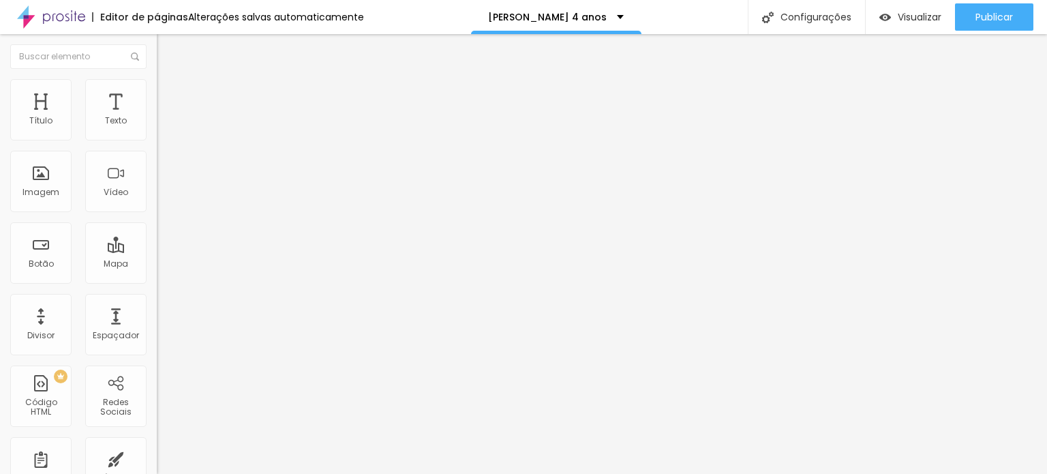
click at [157, 117] on span "Trocar imagem" at bounding box center [194, 112] width 74 height 12
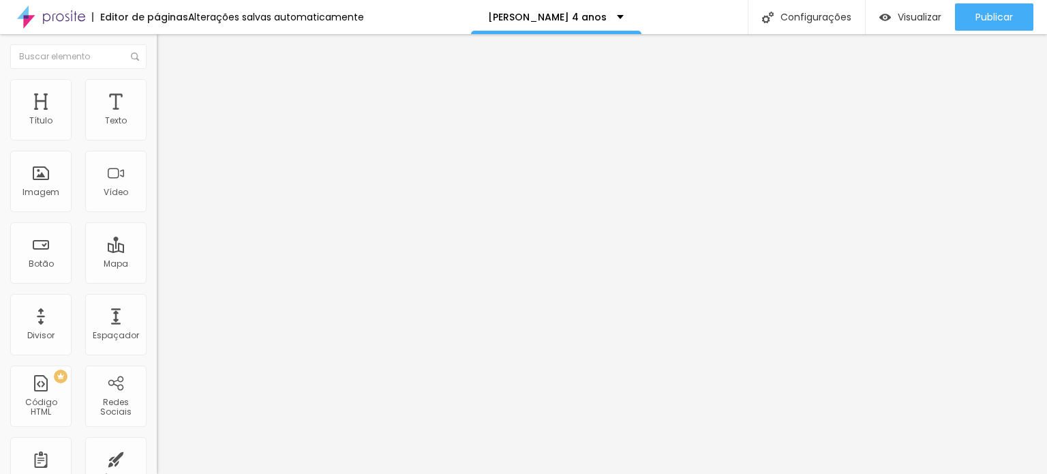
click at [157, 117] on span "Trocar imagem" at bounding box center [194, 112] width 74 height 12
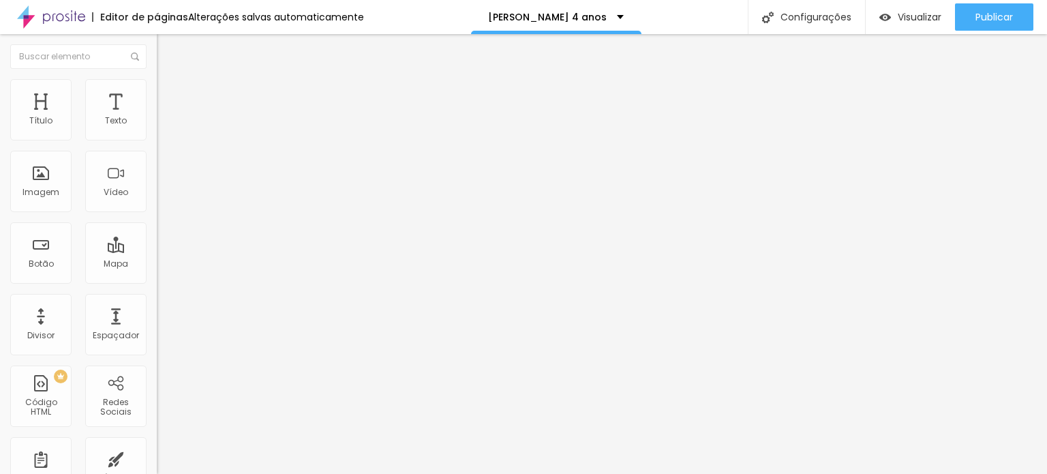
click at [157, 117] on span "Trocar imagem" at bounding box center [194, 112] width 74 height 12
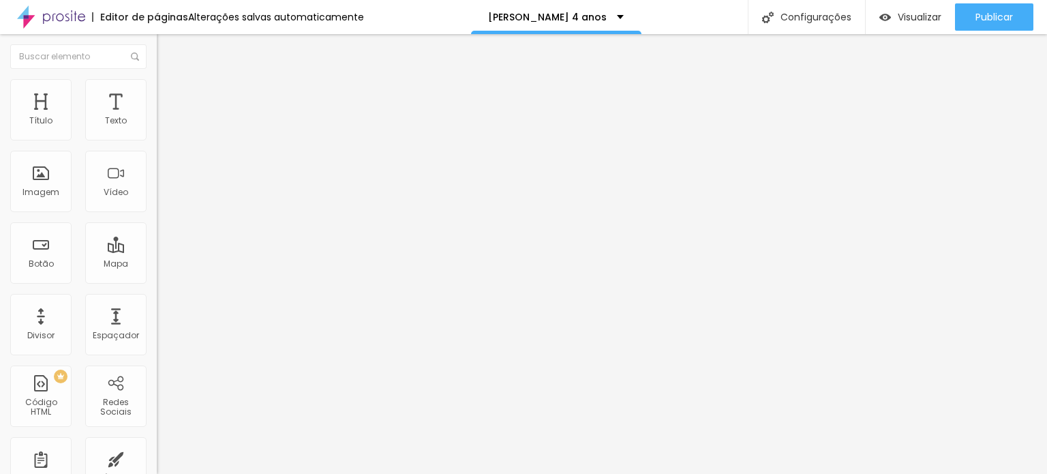
click at [157, 117] on span "Trocar imagem" at bounding box center [194, 112] width 74 height 12
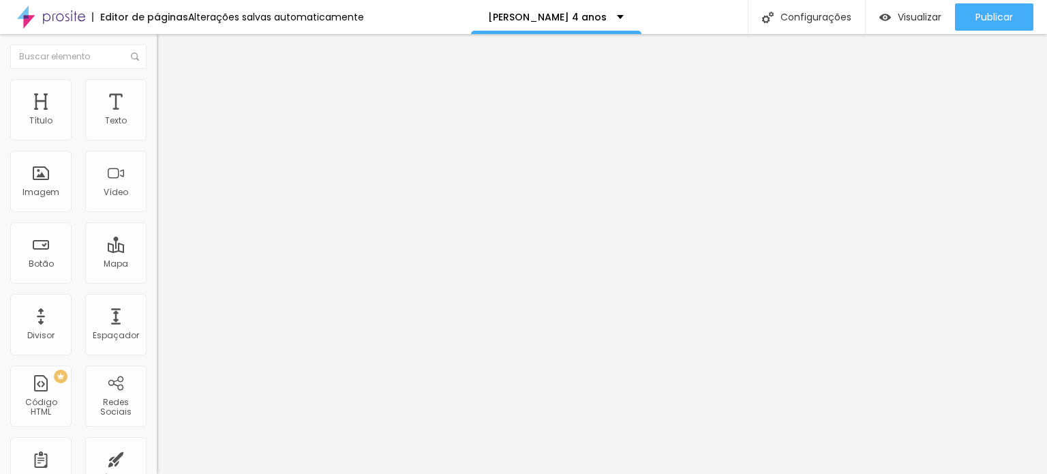
click at [157, 117] on span "Trocar imagem" at bounding box center [194, 112] width 74 height 12
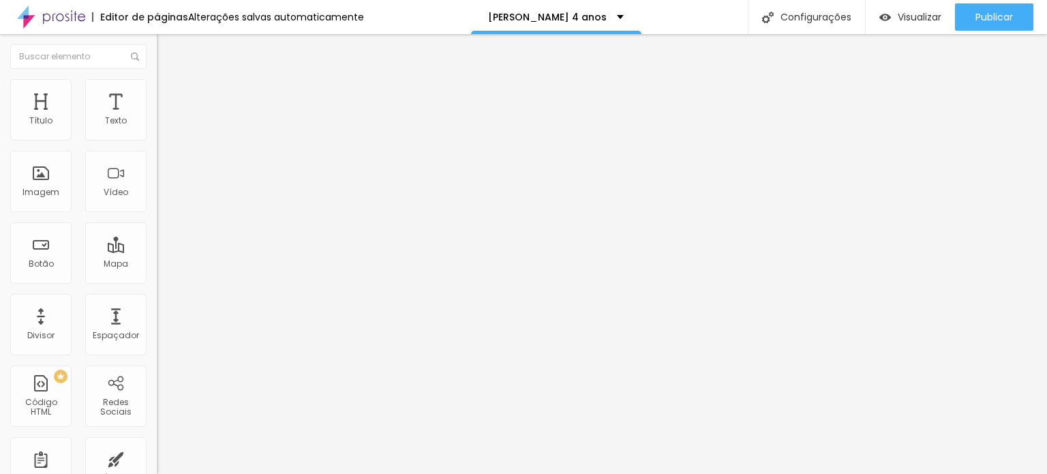
click at [157, 117] on span "Trocar imagem" at bounding box center [194, 112] width 74 height 12
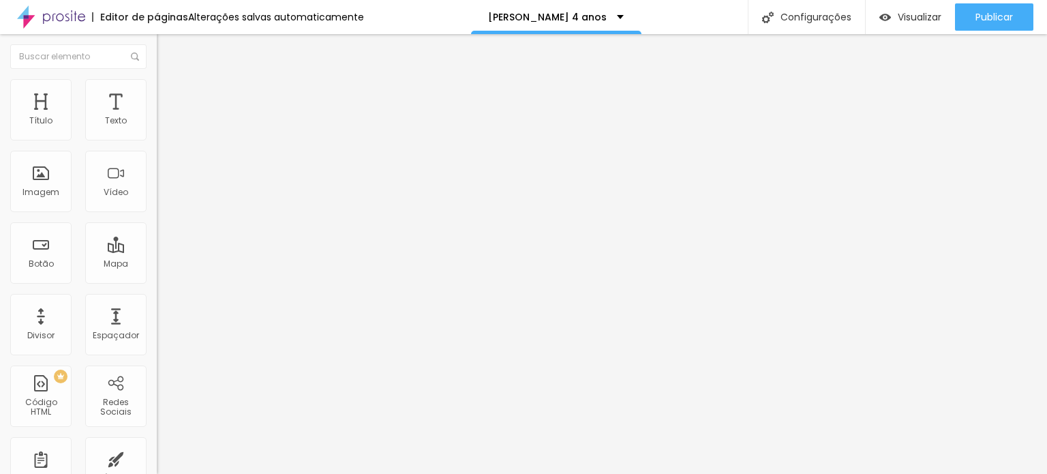
click at [157, 117] on span "Trocar imagem" at bounding box center [194, 112] width 74 height 12
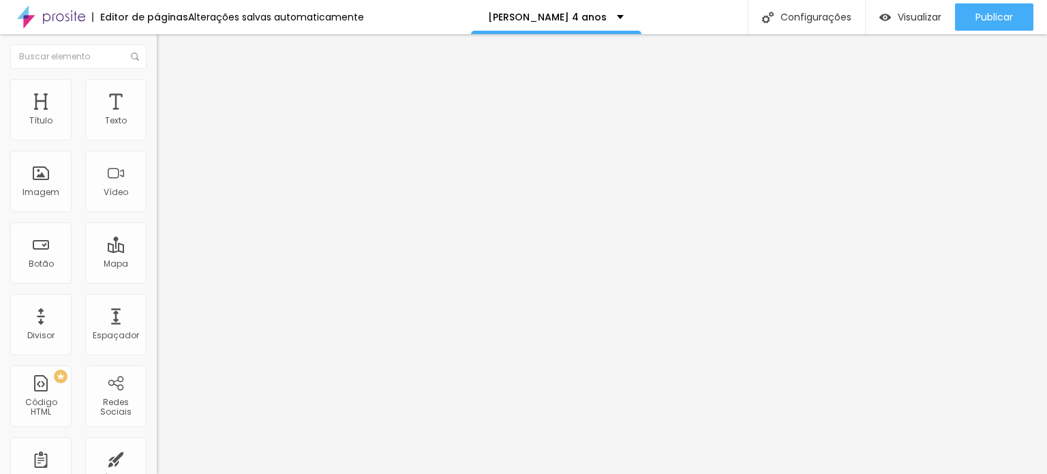
click at [157, 117] on span "Trocar imagem" at bounding box center [194, 112] width 74 height 12
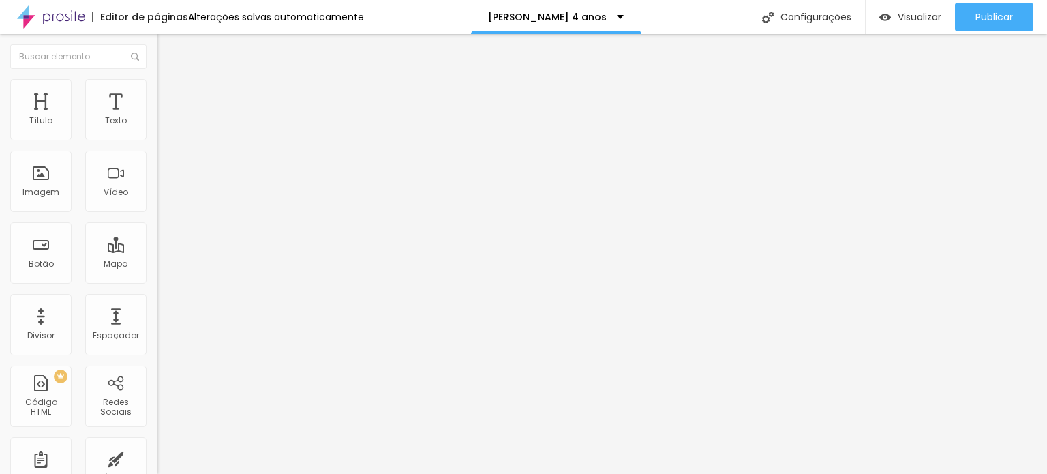
click at [157, 117] on span "Trocar imagem" at bounding box center [194, 112] width 74 height 12
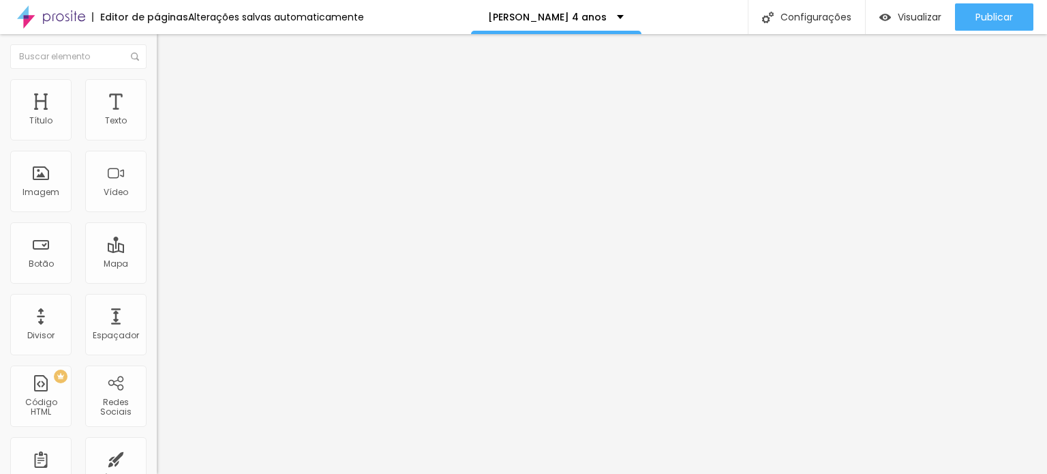
click at [157, 117] on span "Trocar imagem" at bounding box center [194, 112] width 74 height 12
click at [157, 202] on div "< div id = "hcg-slider-1" class = "hcg-slider" > < div class = "hcg-slide-conta…" at bounding box center [468, 166] width 622 height 95
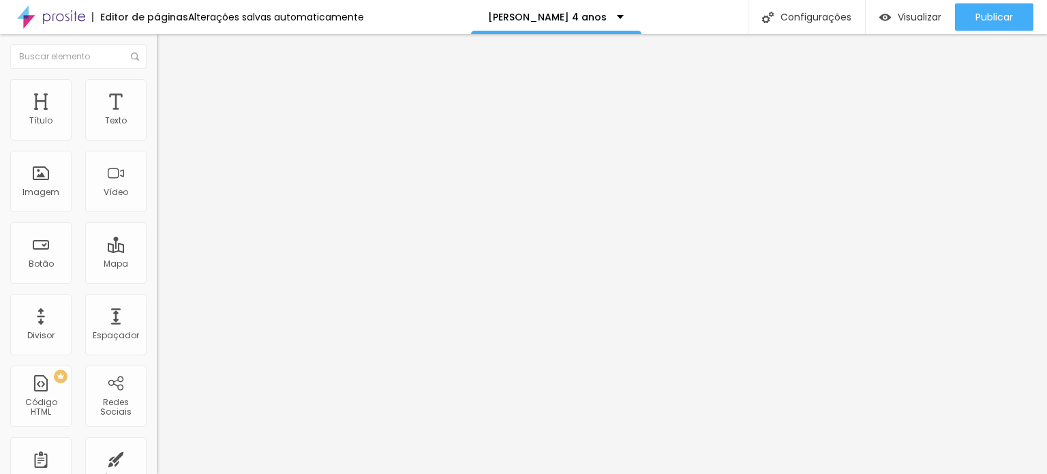
scroll to position [3654, 0]
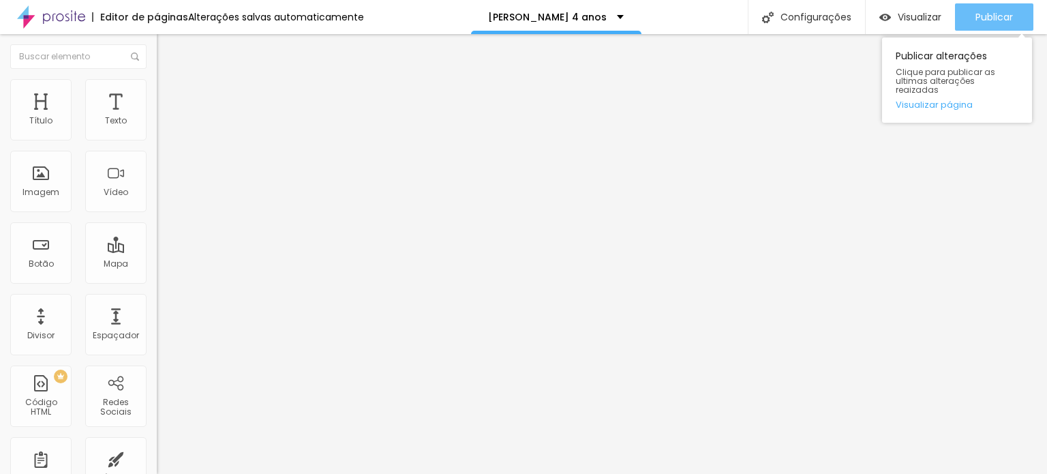
click at [992, 15] on span "Publicar" at bounding box center [993, 17] width 37 height 11
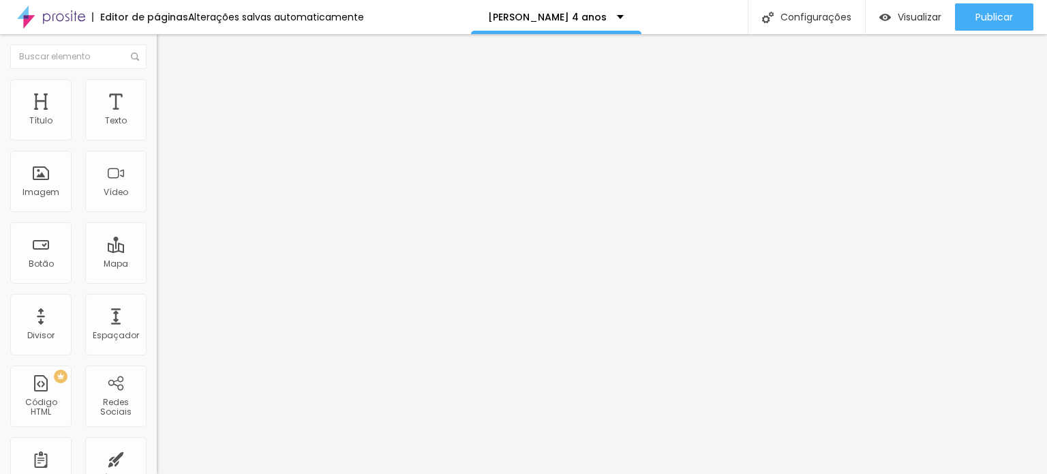
click at [157, 207] on div "} for ( let i = 0 ; i < dots . length ; i ++ ) { dots [ i ] . addEventListener …" at bounding box center [468, 163] width 622 height 95
click at [169, 94] on span "Estilo" at bounding box center [179, 88] width 21 height 12
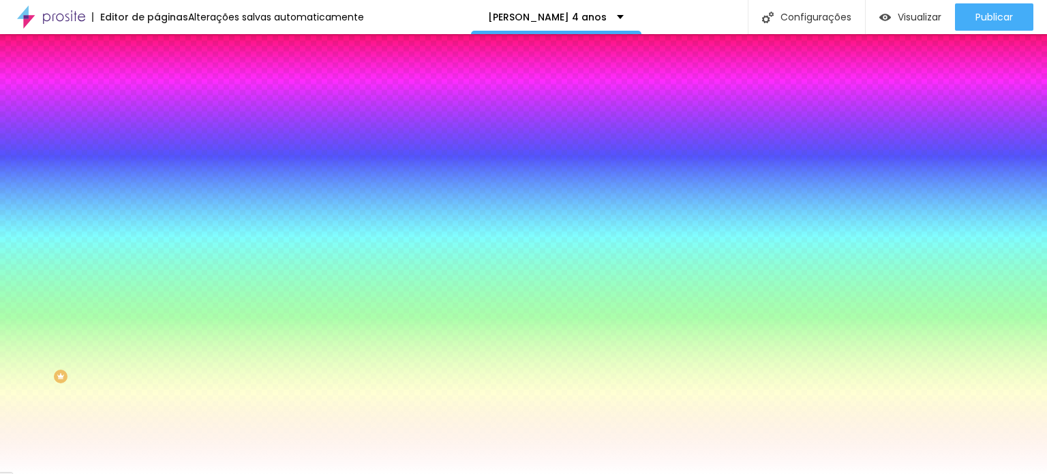
click at [157, 138] on input "#820AD1" at bounding box center [239, 137] width 164 height 14
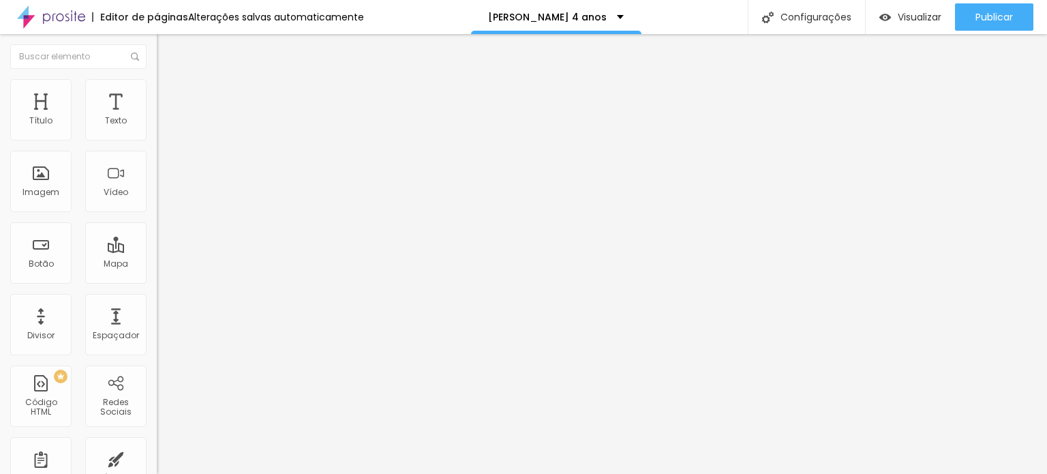
click at [157, 198] on div "< div id = "hcg-slider-1" class = "hcg-slider" > < div class = "hcg-slide-conta…" at bounding box center [468, 166] width 622 height 95
click at [157, 209] on div "} for ( let i = 0 ; i < dots . length ; i ++ ) { dots [ i ] . addEventListener …" at bounding box center [468, 163] width 622 height 95
click at [169, 97] on span "Avançado" at bounding box center [191, 102] width 45 height 12
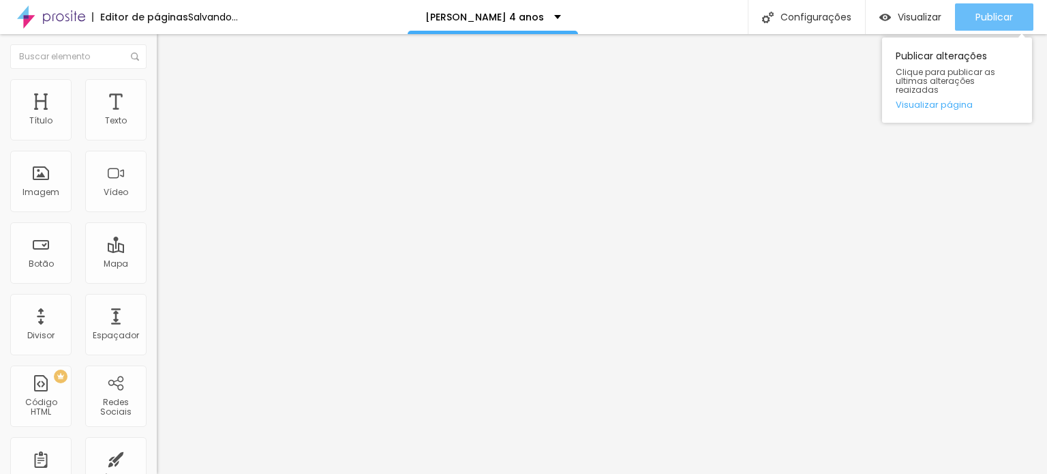
click at [1024, 12] on button "Publicar" at bounding box center [994, 16] width 78 height 27
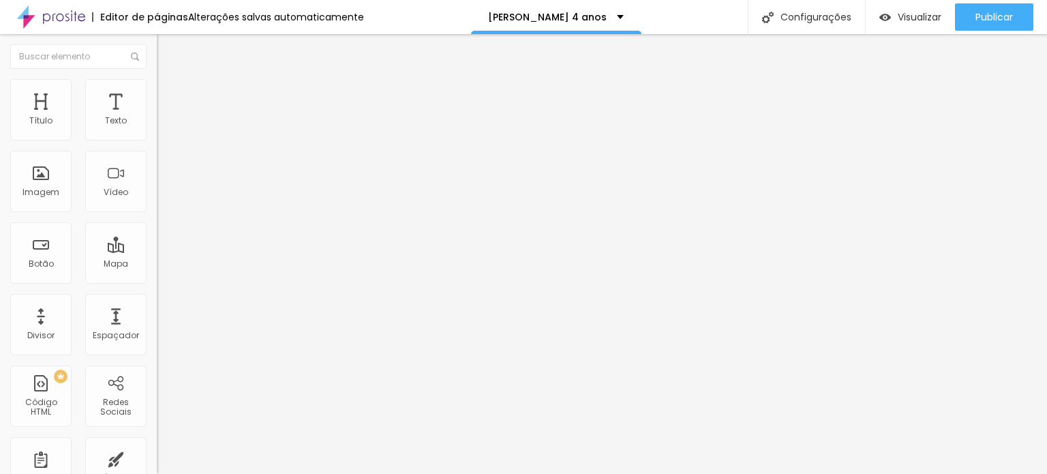
click at [168, 192] on icon "button" at bounding box center [169, 190] width 3 height 3
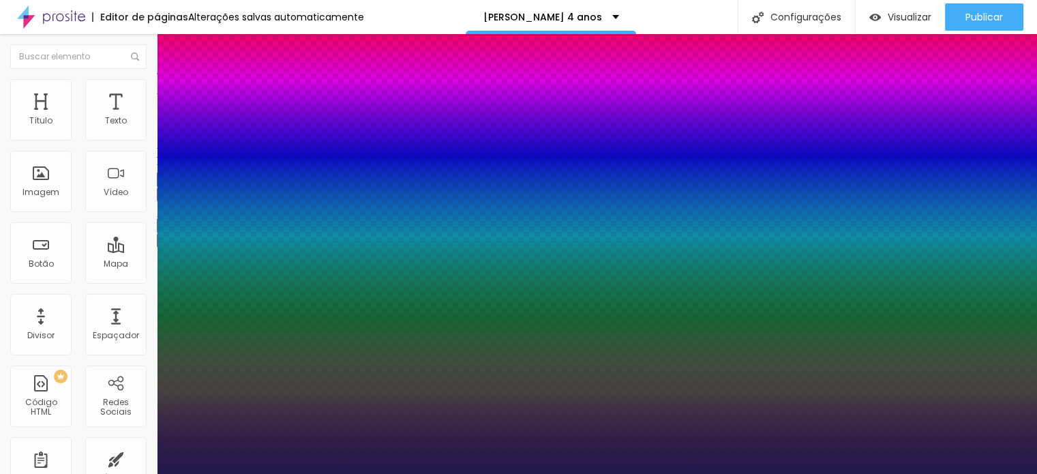
type input "1"
type input "27"
type input "1"
type input "26"
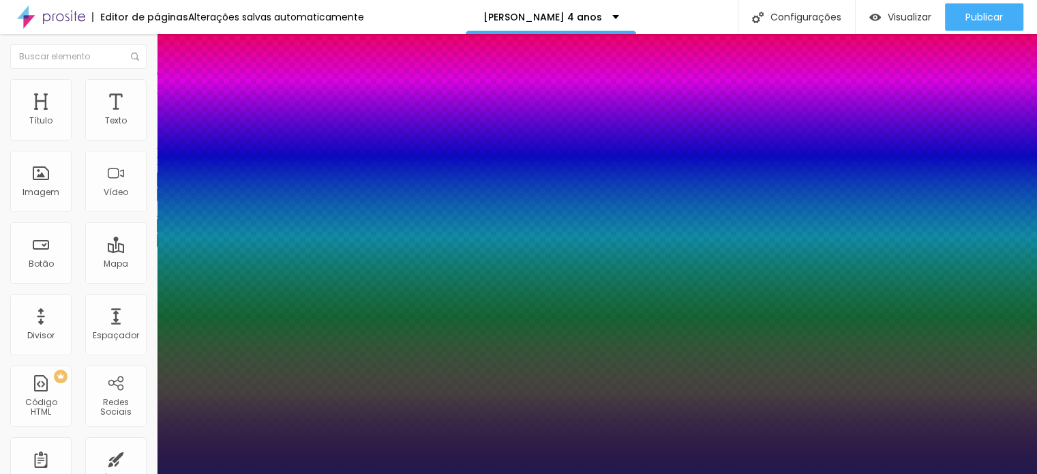
type input "26"
type input "1"
type input "25"
type input "1"
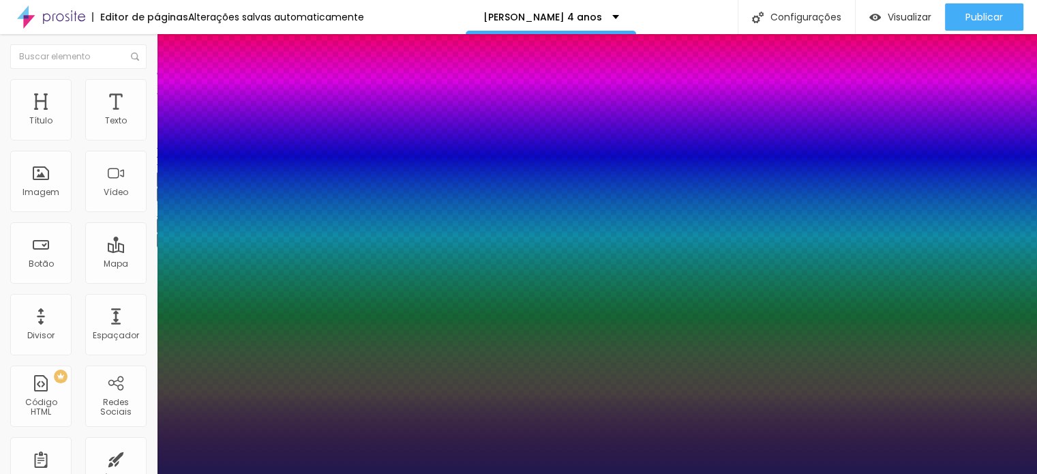
type input "24"
type input "1"
type input "23"
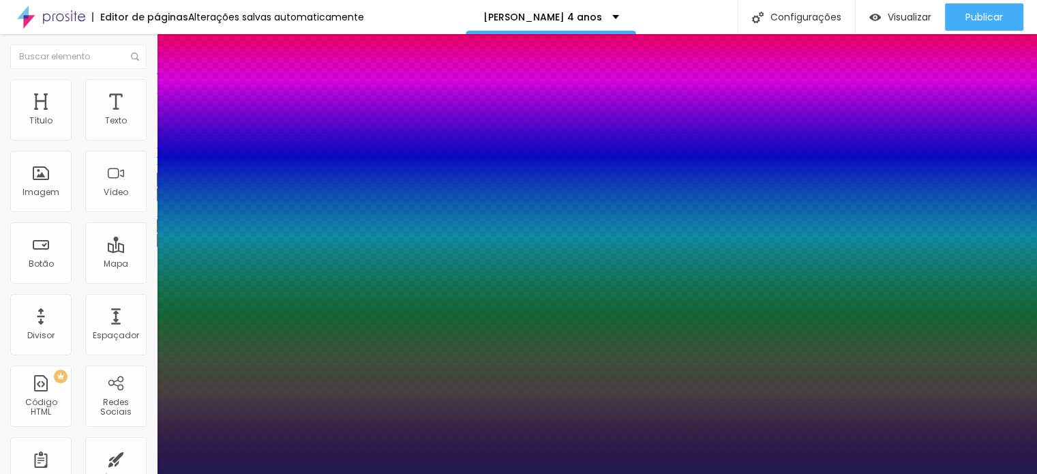
type input "1"
type input "22"
type input "1"
type input "21"
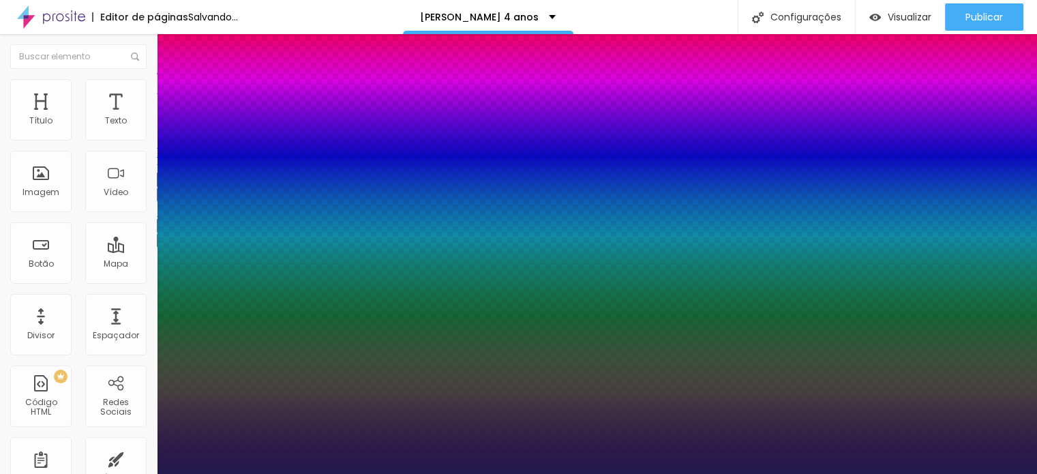
type input "21"
type input "1"
type input "20"
type input "1"
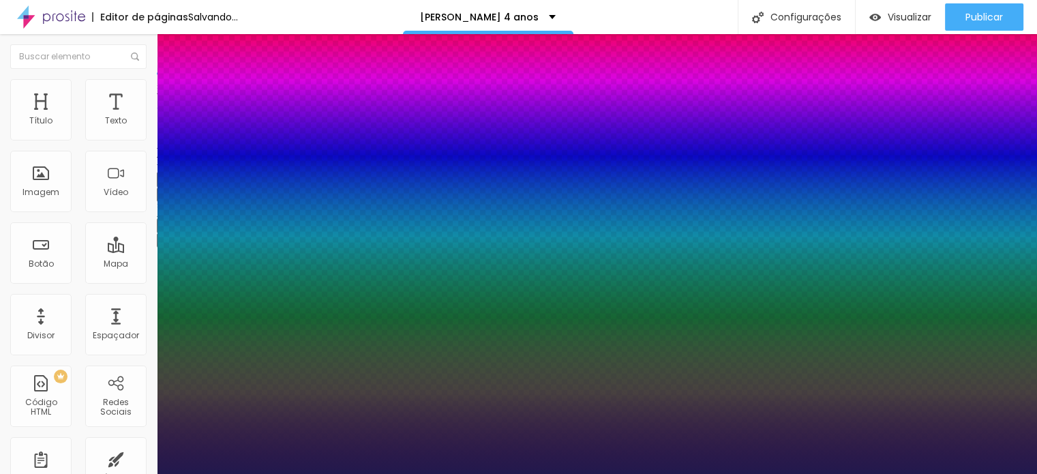
type input "19"
type input "1"
type input "18"
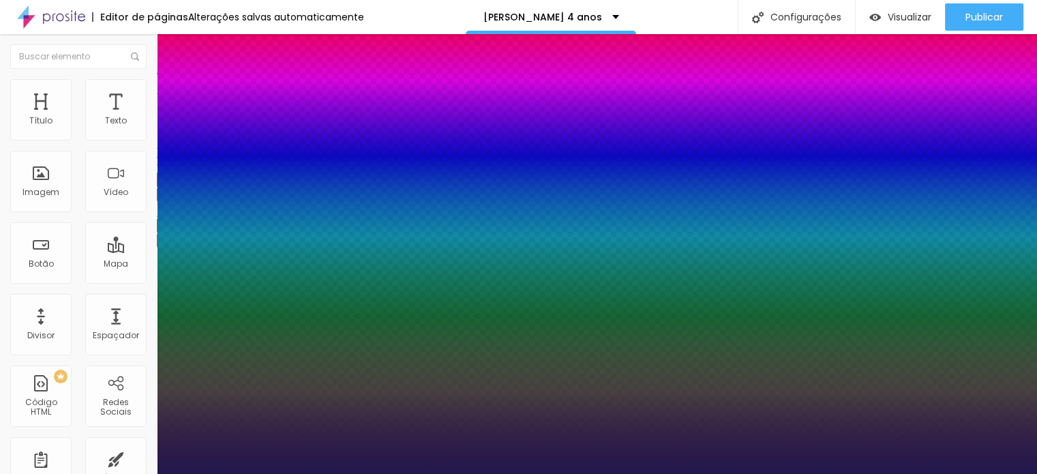
type input "1"
drag, startPoint x: 198, startPoint y: 386, endPoint x: 186, endPoint y: 389, distance: 12.4
type input "18"
type input "1"
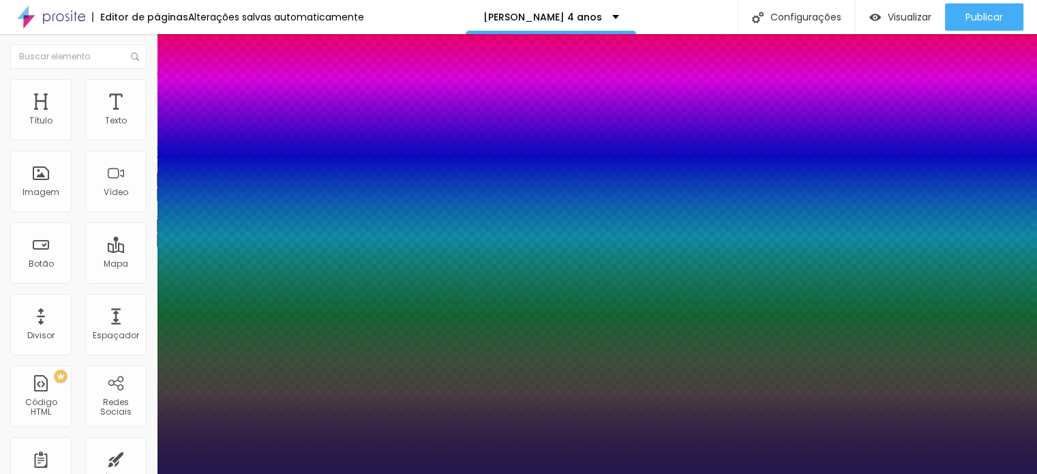
click at [1014, 473] on div at bounding box center [518, 474] width 1037 height 0
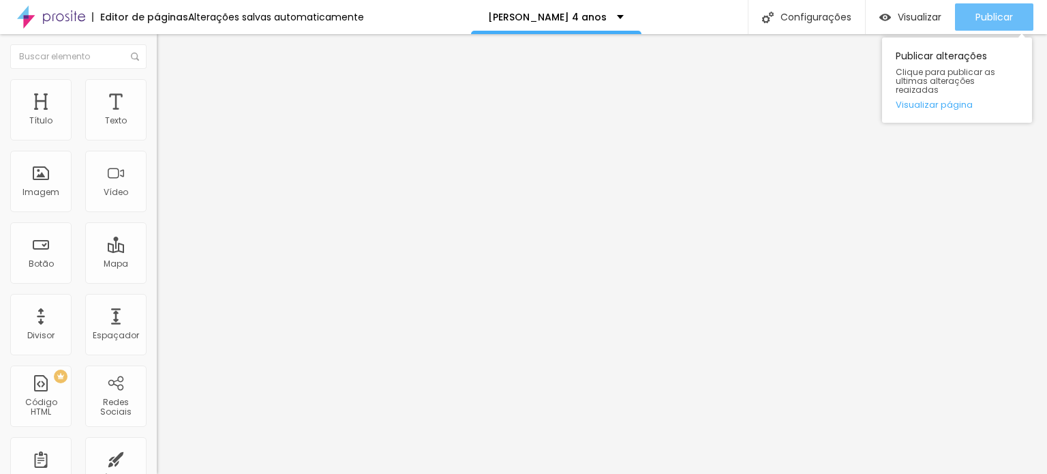
click at [1003, 12] on span "Publicar" at bounding box center [993, 17] width 37 height 11
